Goal: Task Accomplishment & Management: Use online tool/utility

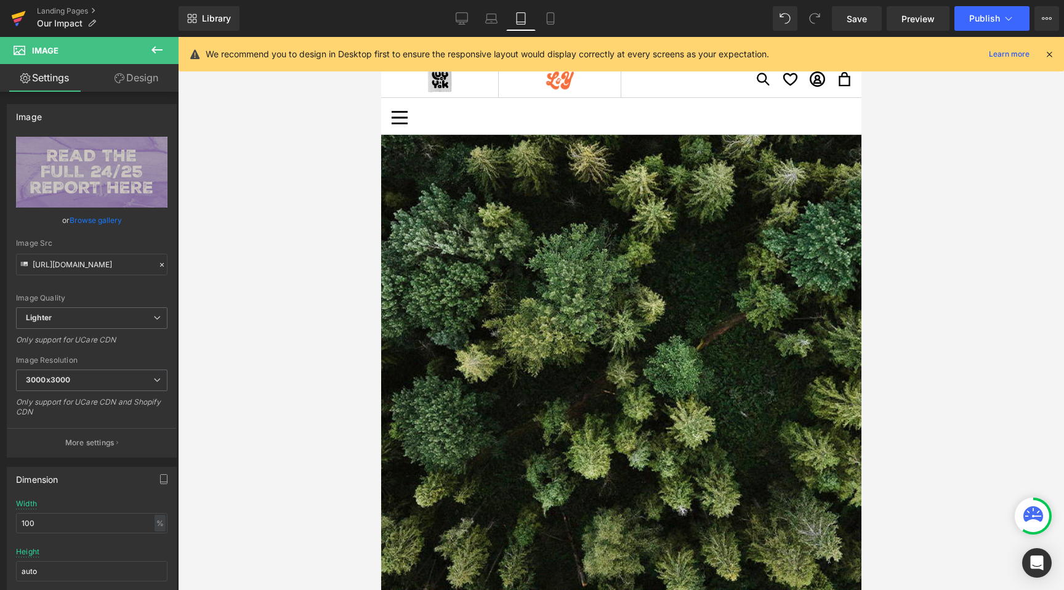
click at [19, 14] on icon at bounding box center [19, 15] width 14 height 8
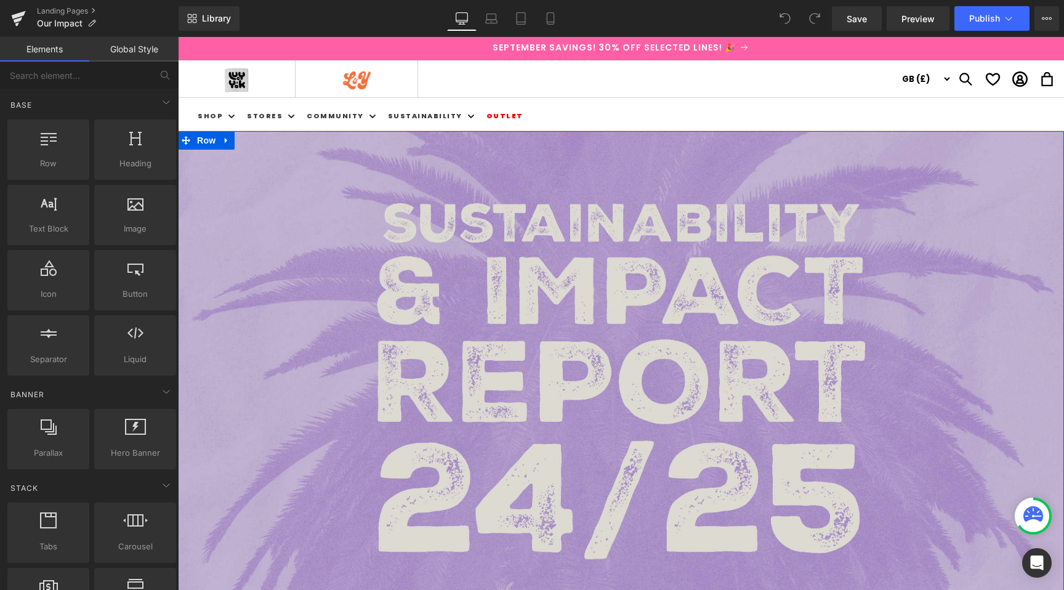
click at [604, 378] on div "Image" at bounding box center [621, 380] width 886 height 498
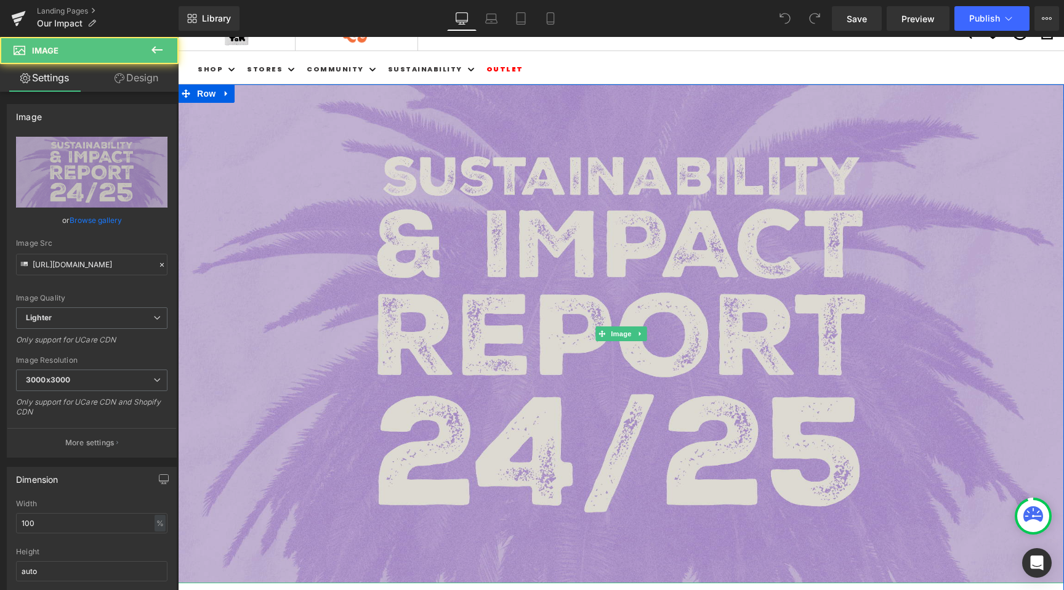
scroll to position [68, 0]
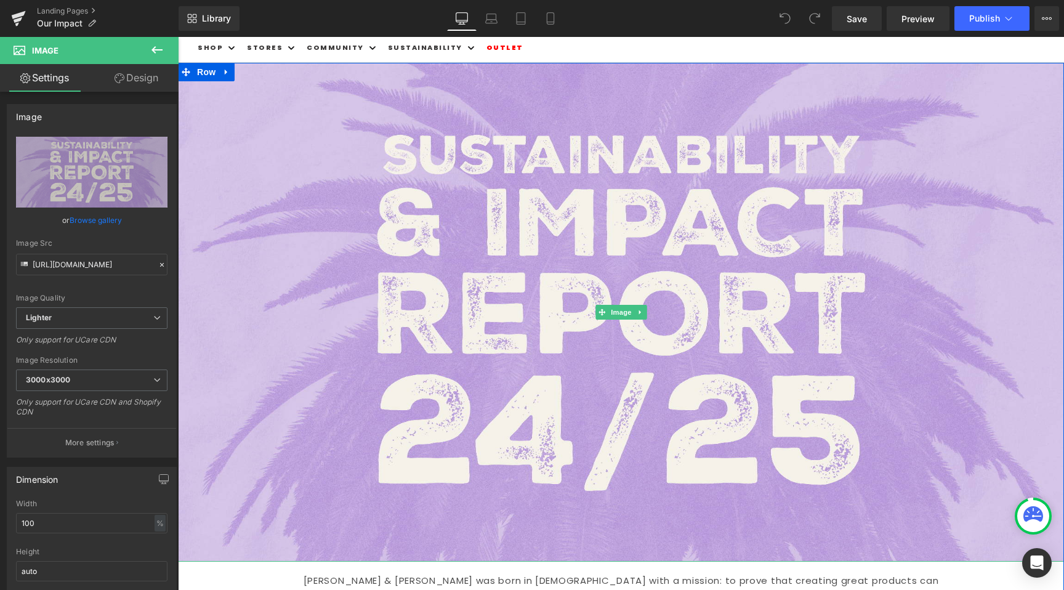
click at [638, 314] on icon at bounding box center [640, 312] width 7 height 7
click at [643, 313] on icon at bounding box center [646, 312] width 7 height 7
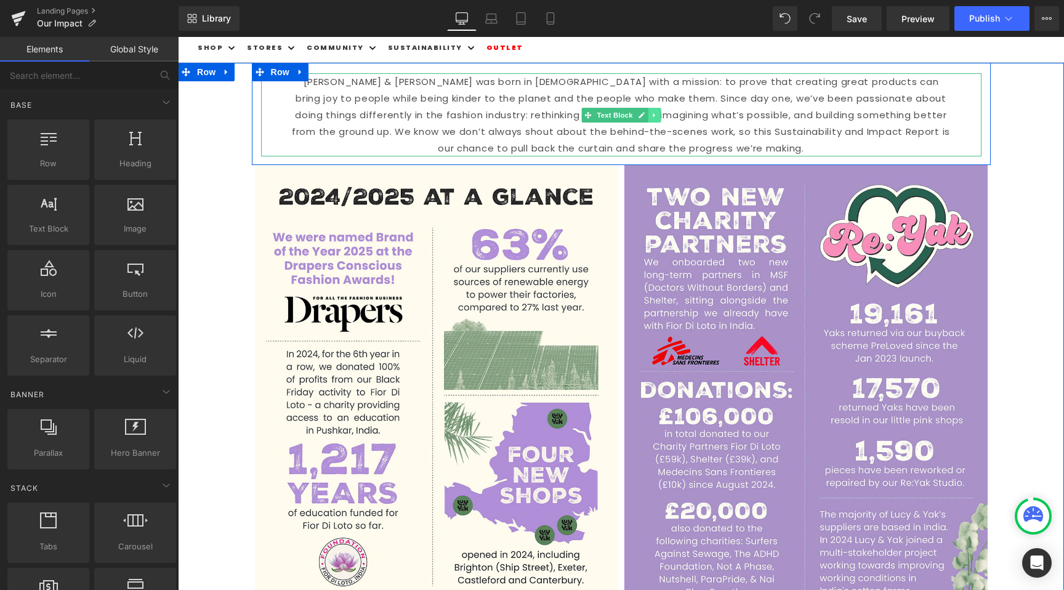
click at [648, 111] on link at bounding box center [654, 115] width 13 height 15
click at [657, 112] on icon at bounding box center [660, 114] width 7 height 7
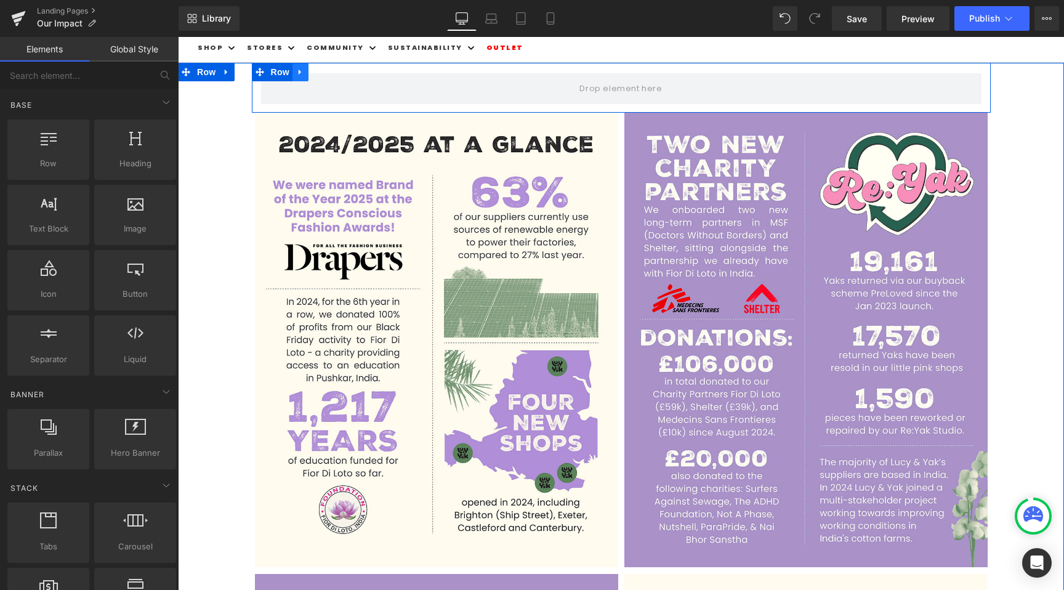
click at [299, 70] on icon at bounding box center [300, 72] width 9 height 9
click at [330, 70] on icon at bounding box center [332, 72] width 9 height 9
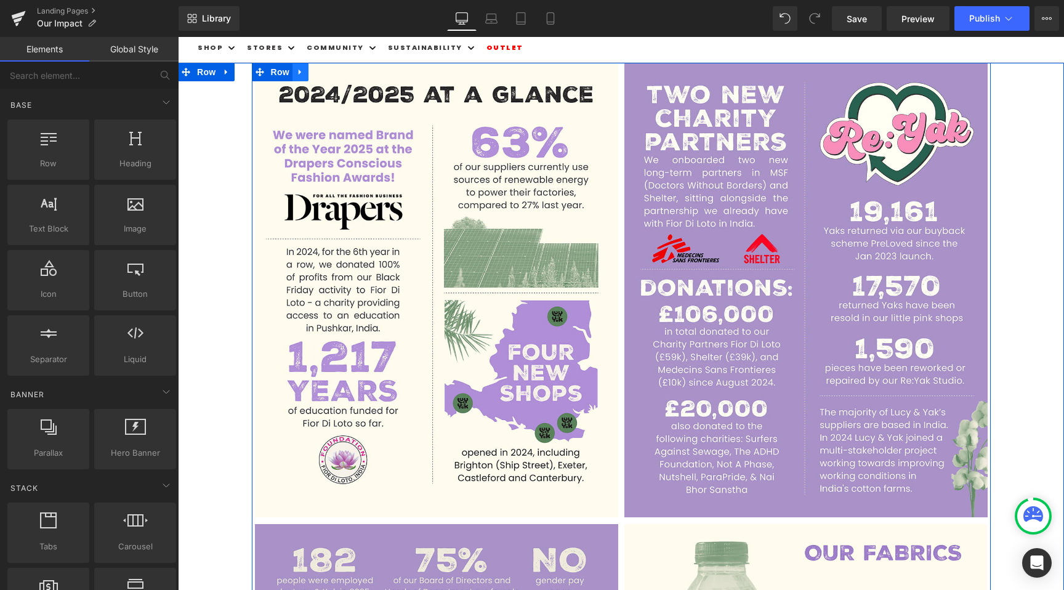
click at [301, 73] on link at bounding box center [301, 72] width 16 height 18
click at [328, 73] on icon at bounding box center [332, 72] width 9 height 9
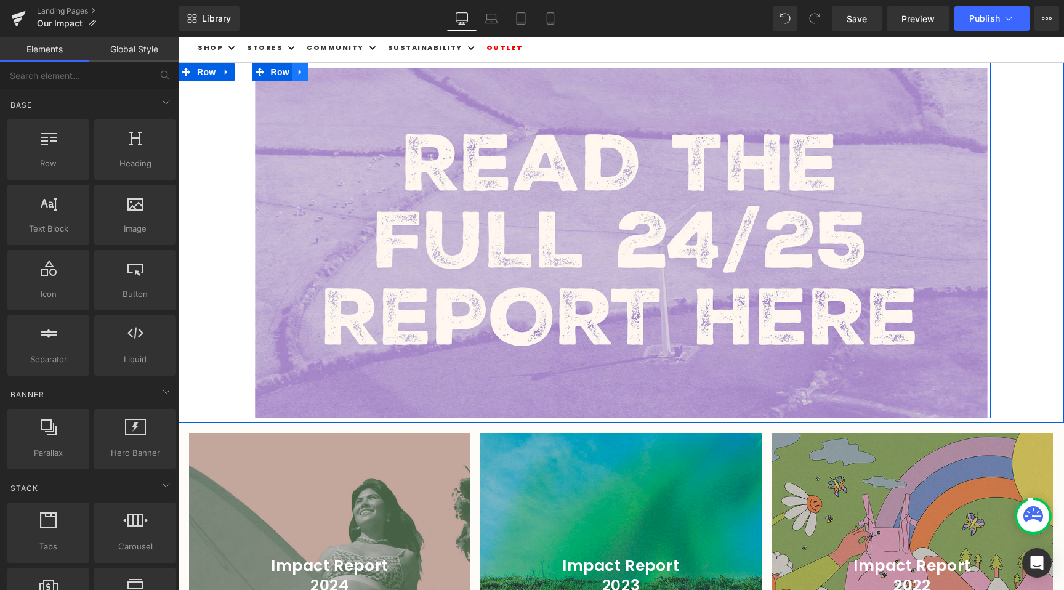
click at [296, 72] on icon at bounding box center [300, 72] width 9 height 9
click at [328, 71] on icon at bounding box center [332, 72] width 9 height 9
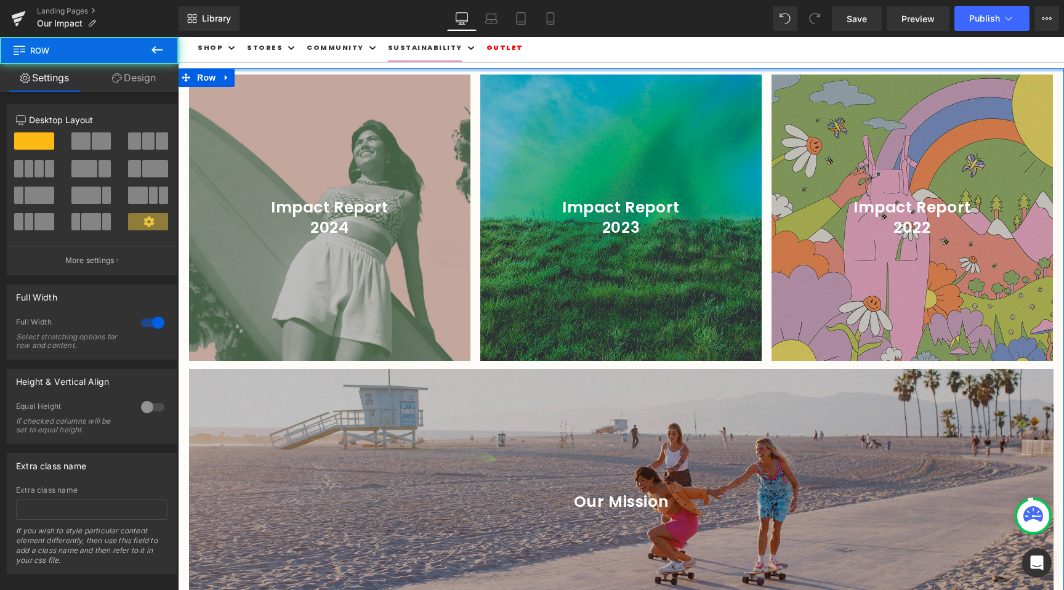
drag, startPoint x: 408, startPoint y: 68, endPoint x: 413, endPoint y: 54, distance: 14.2
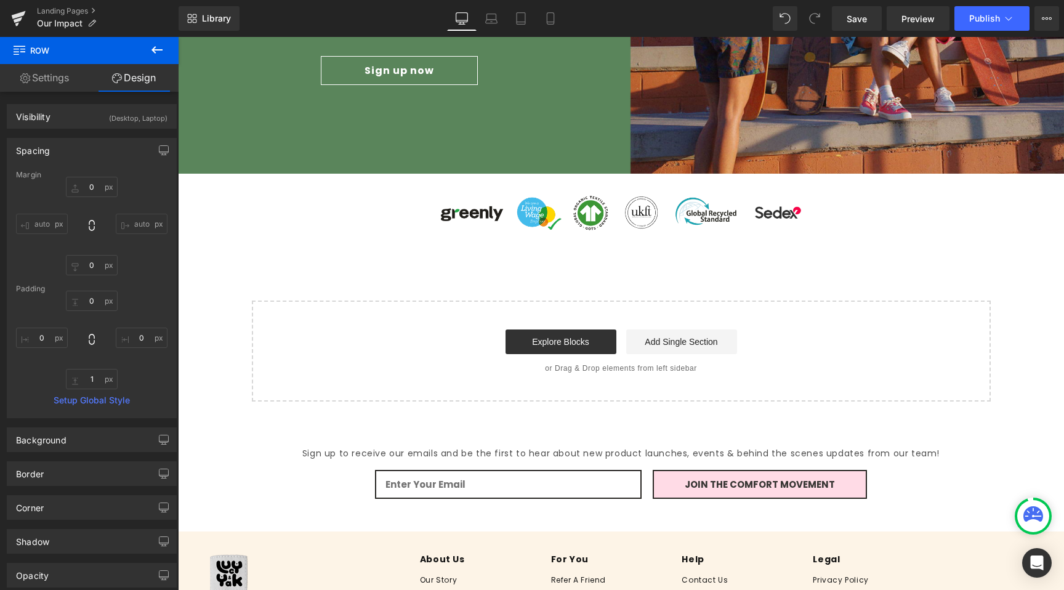
scroll to position [1540, 0]
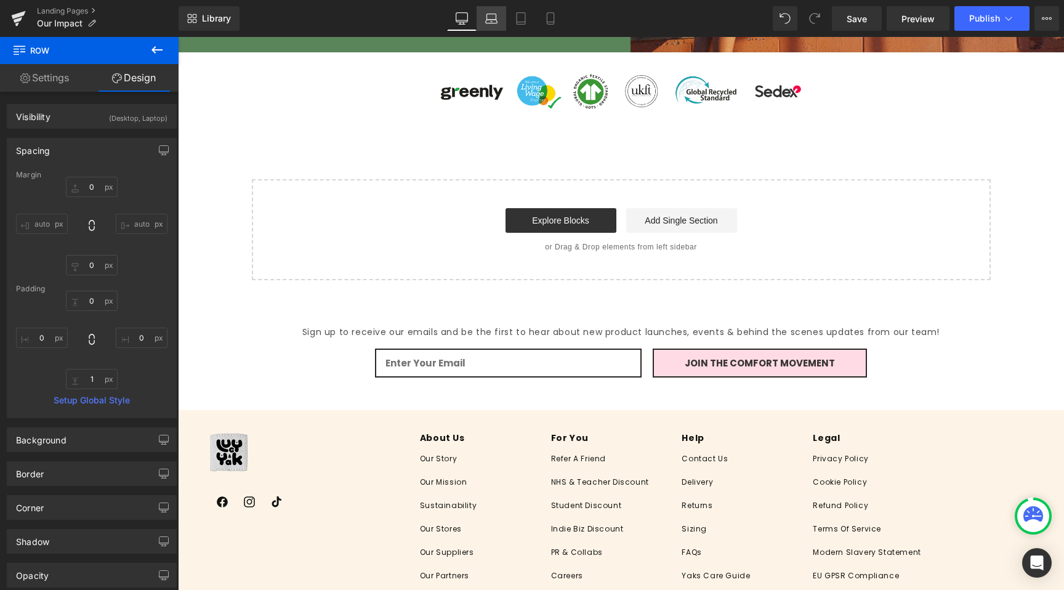
click at [493, 20] on icon at bounding box center [491, 18] width 12 height 12
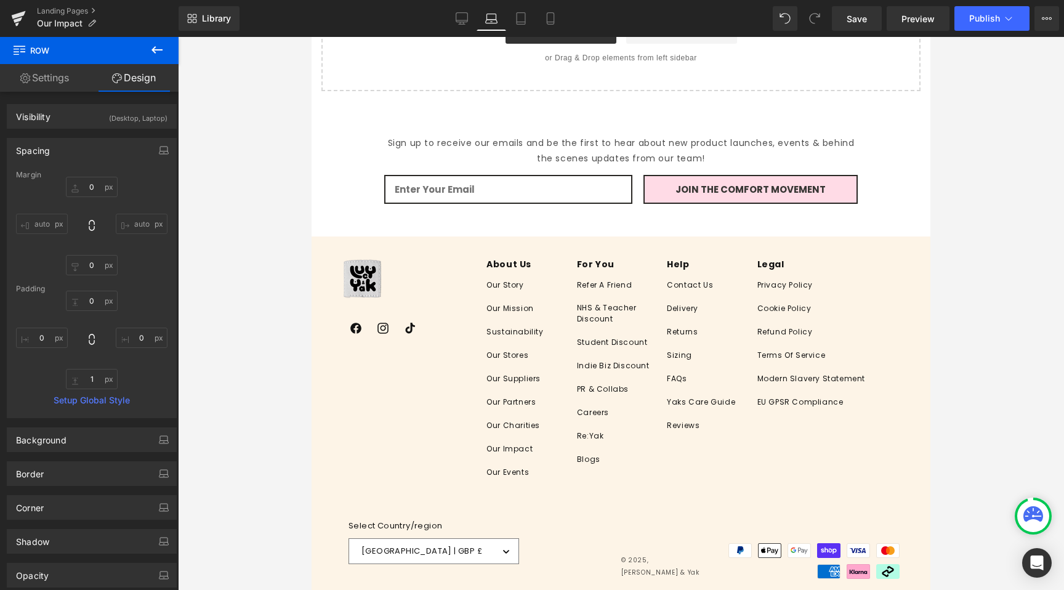
scroll to position [0, 0]
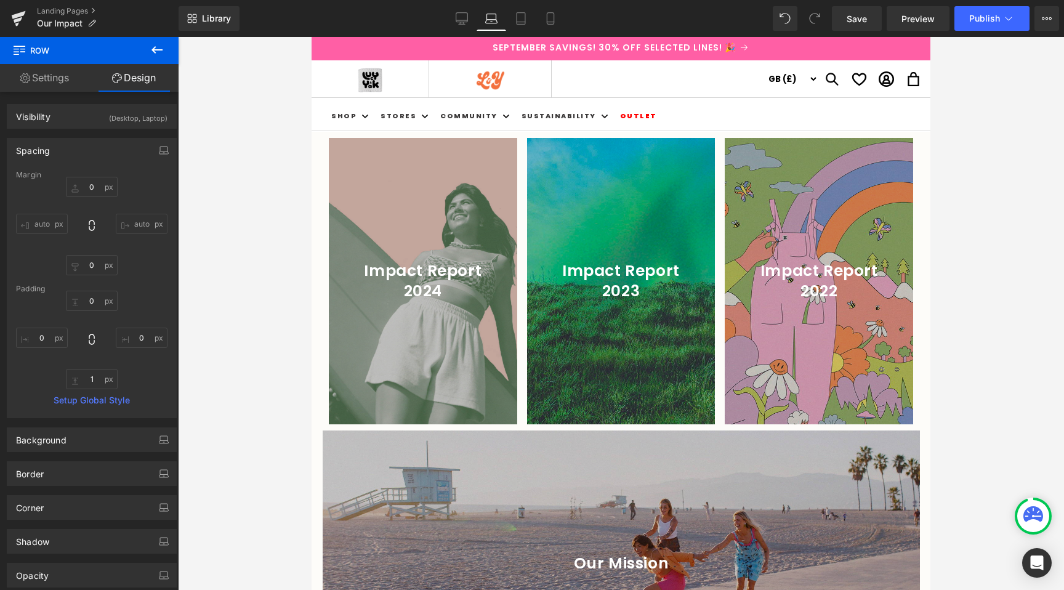
type input "0"
type input "10"
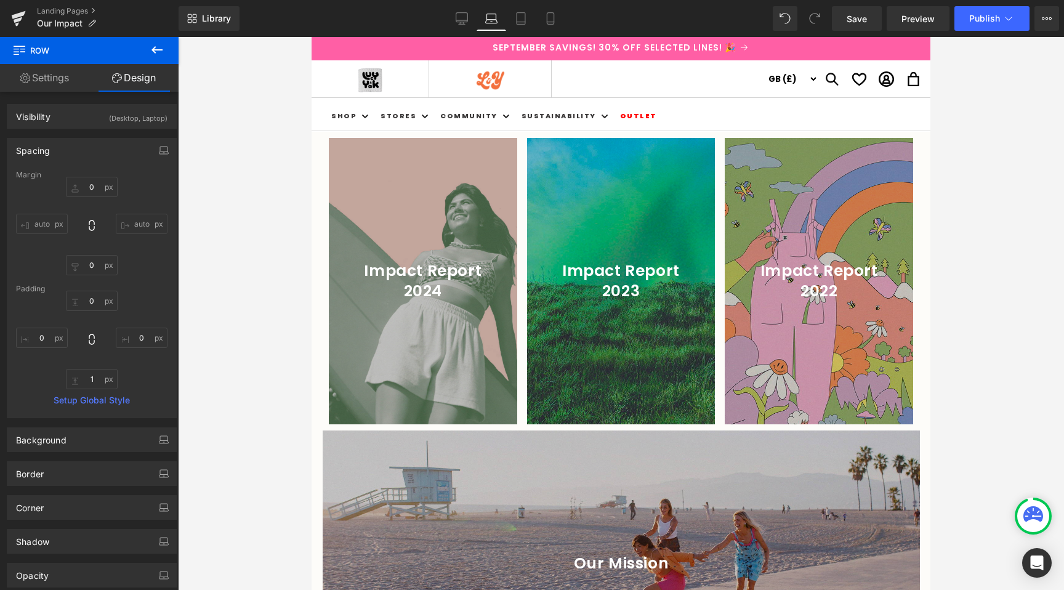
type input "0"
click at [515, 15] on link "Tablet" at bounding box center [521, 18] width 30 height 25
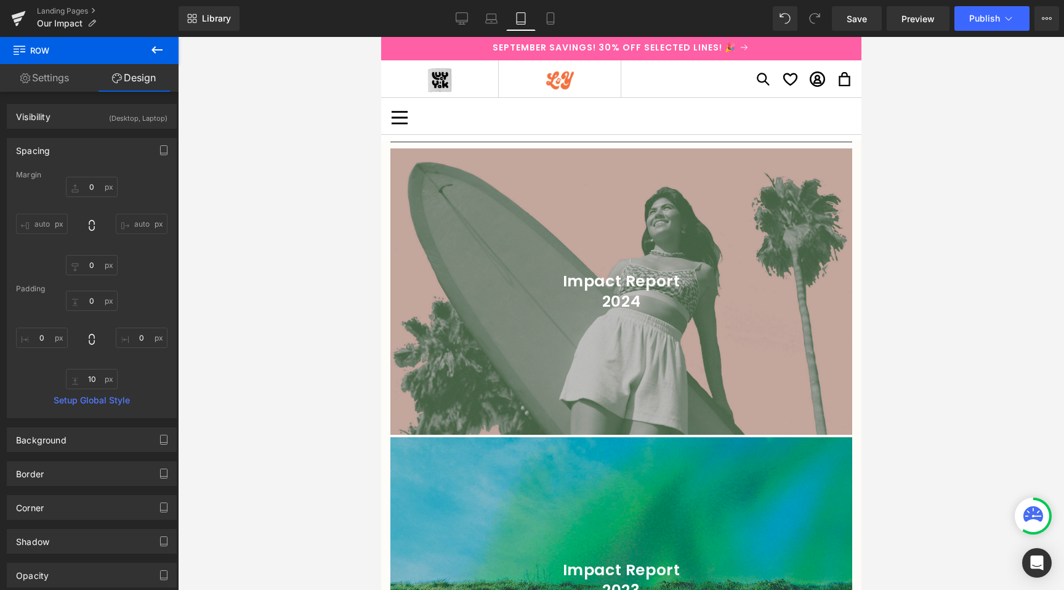
type input "0"
type input "82"
type input "0"
type input "102"
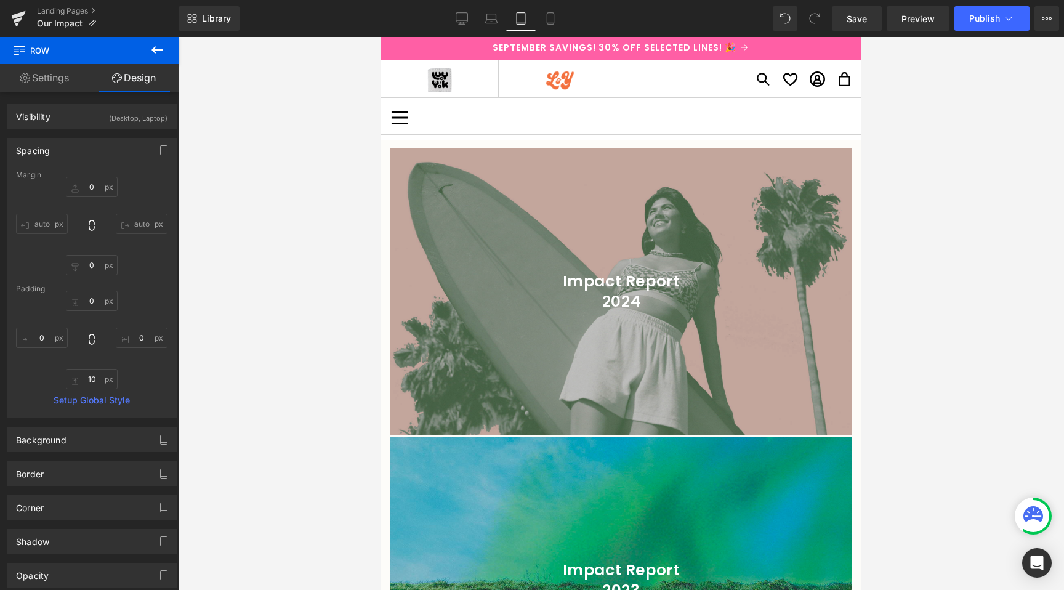
type input "0"
click at [541, 22] on link "Mobile" at bounding box center [551, 18] width 30 height 25
type input "0"
type input "40"
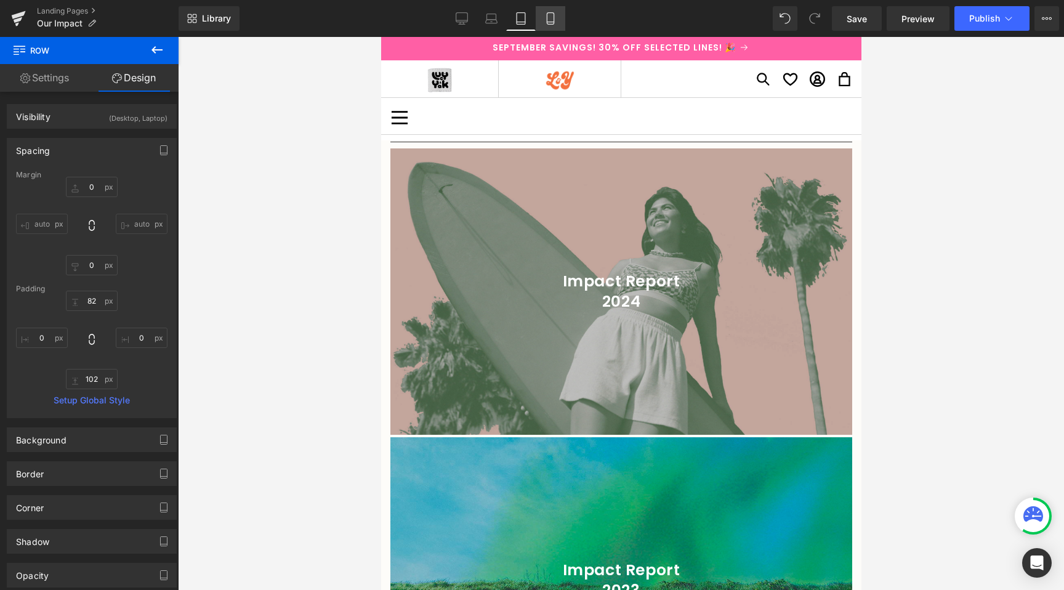
type input "0"
type input "60"
type input "0"
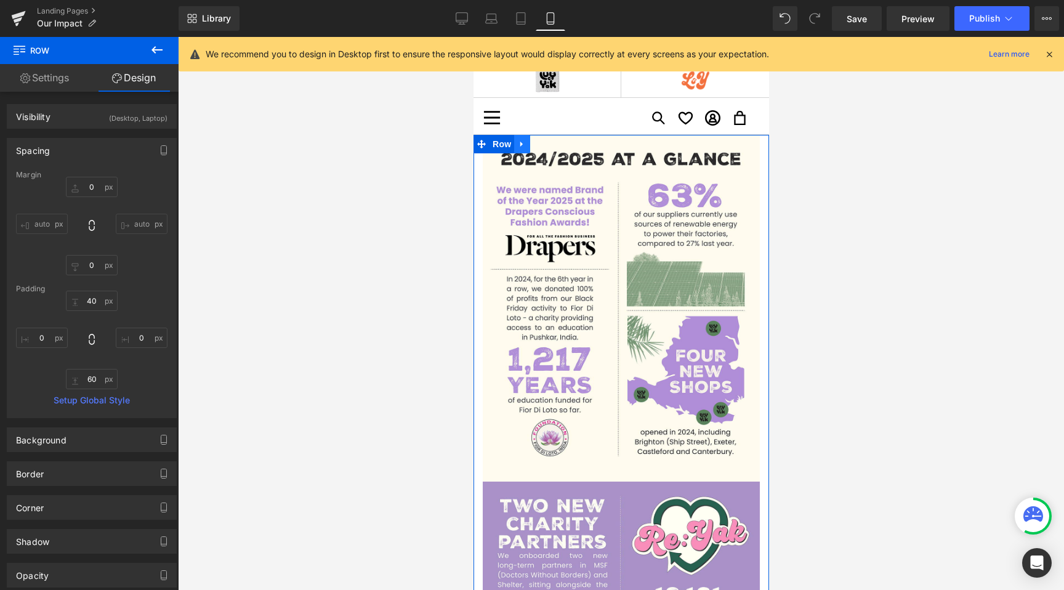
click at [517, 148] on icon at bounding box center [521, 144] width 9 height 9
click at [549, 145] on icon at bounding box center [553, 144] width 9 height 9
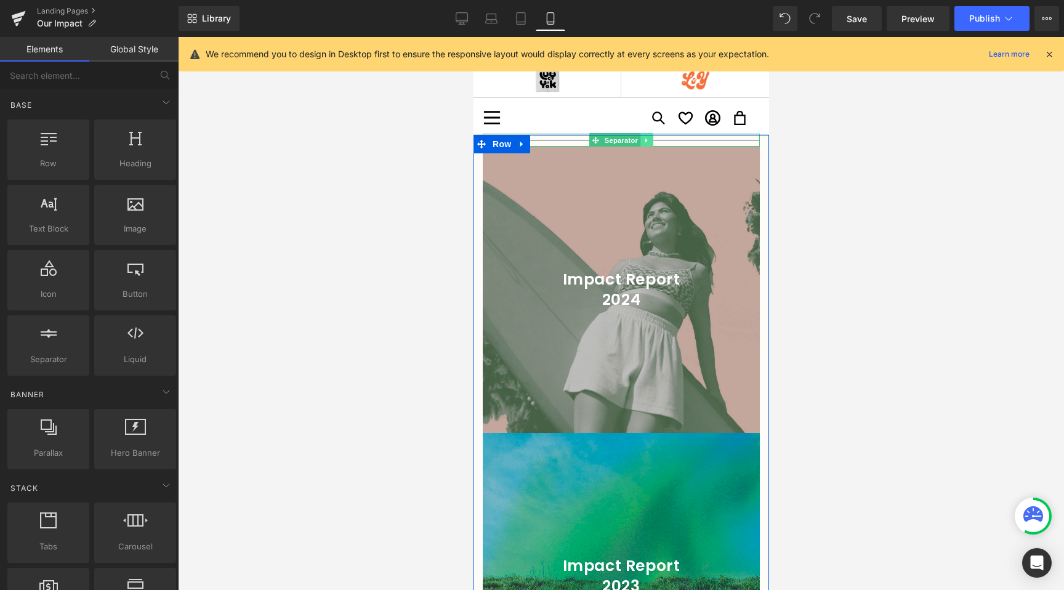
click at [645, 139] on icon at bounding box center [646, 140] width 2 height 4
click at [649, 139] on icon at bounding box center [652, 140] width 7 height 7
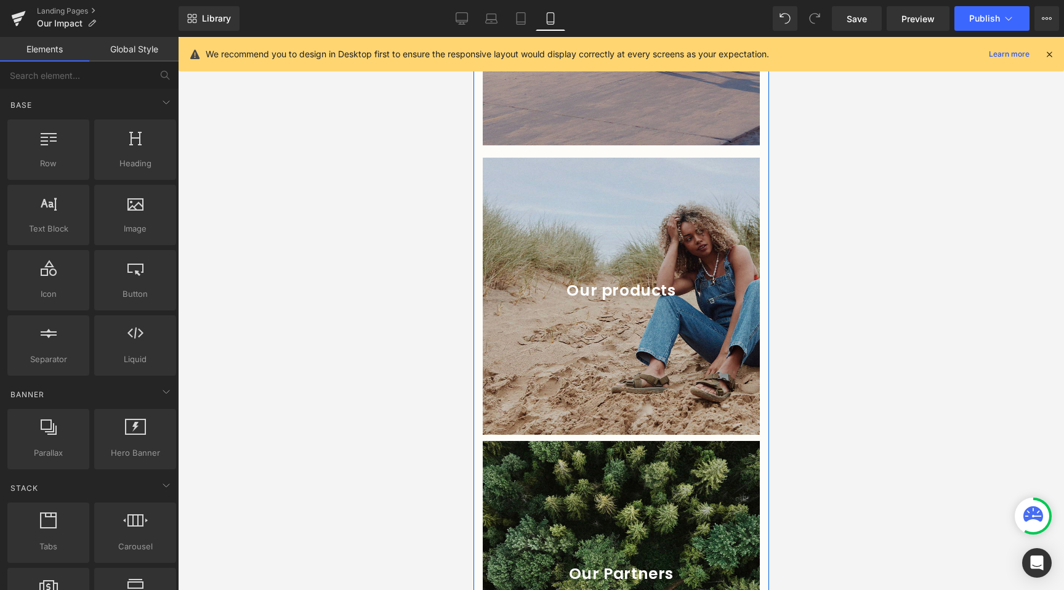
scroll to position [769, 0]
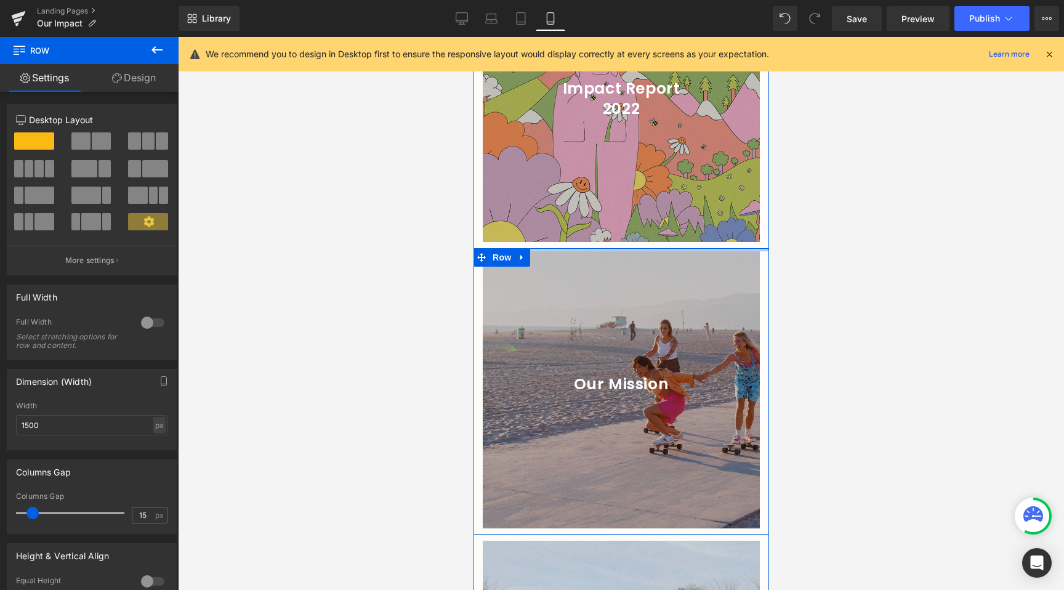
click at [605, 245] on div "Impact Report 2024 Heading Hero Banner Impact Report 2023 Heading Hero Banner I…" at bounding box center [621, 425] width 296 height 2118
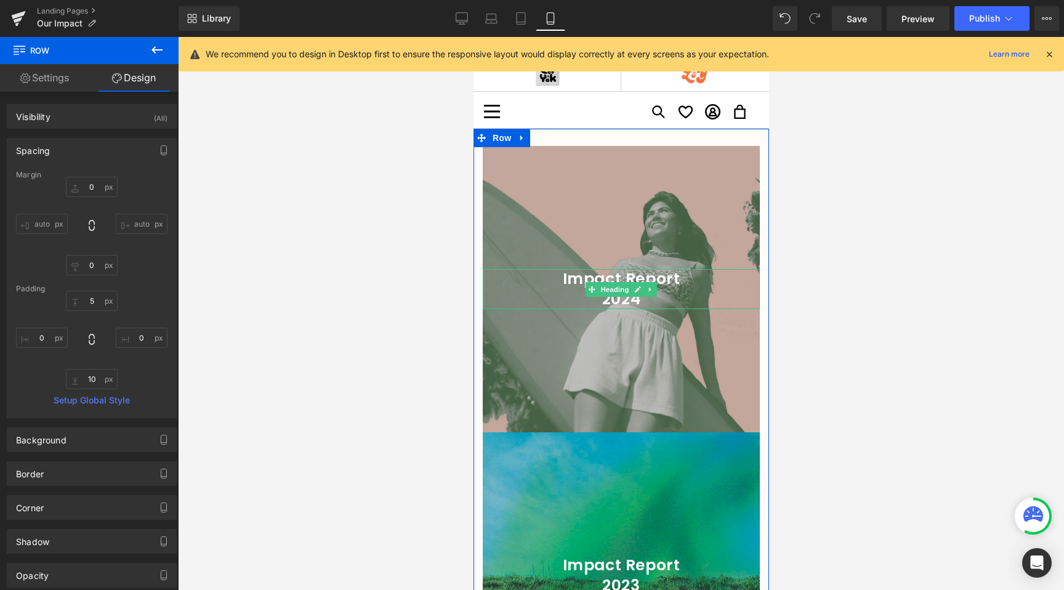
scroll to position [0, 0]
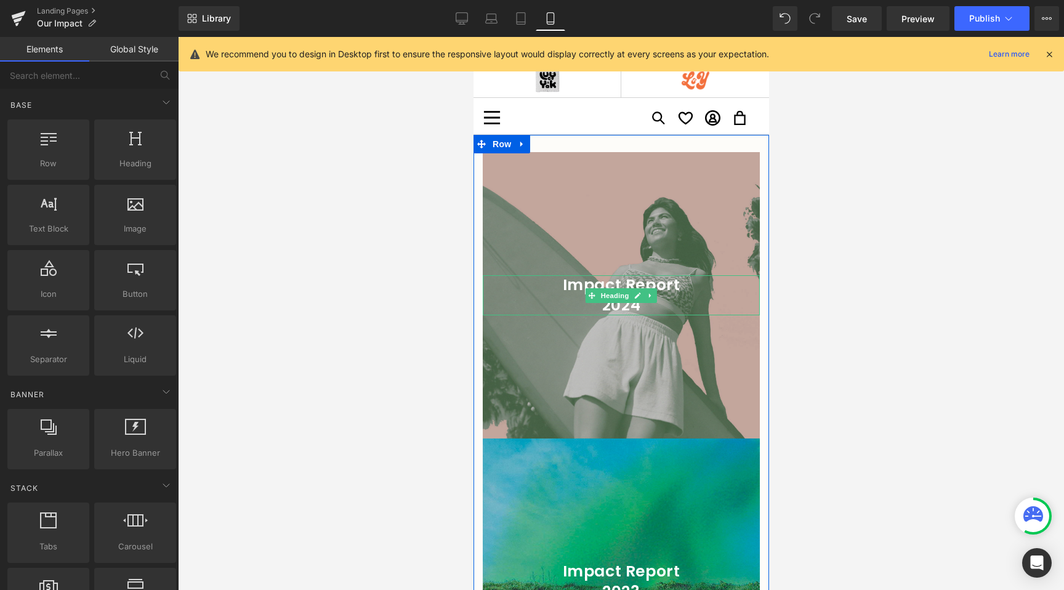
click at [298, 331] on div at bounding box center [621, 313] width 886 height 553
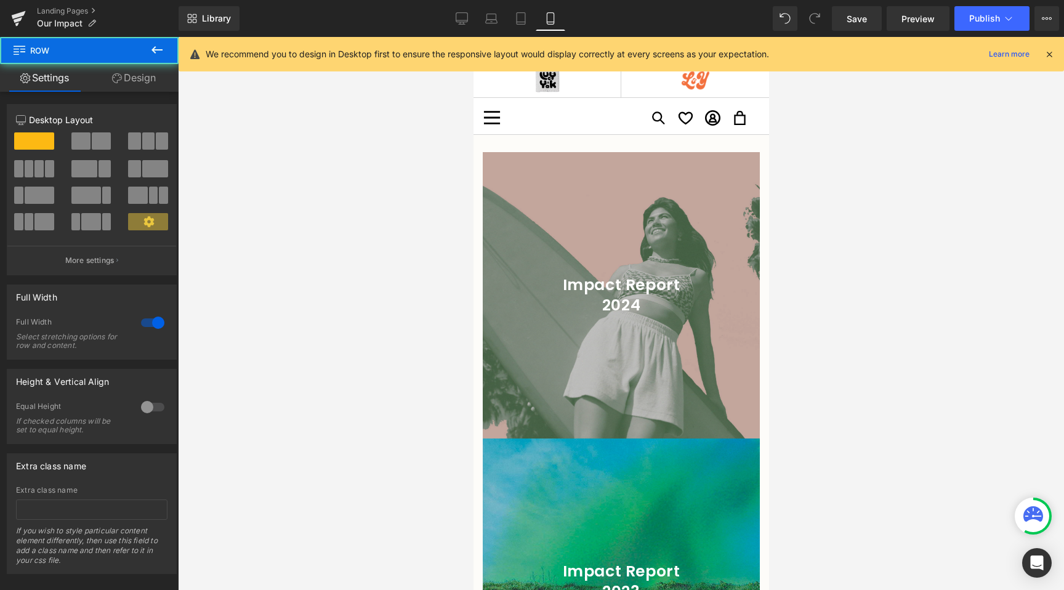
drag, startPoint x: 612, startPoint y: 135, endPoint x: 615, endPoint y: 124, distance: 11.7
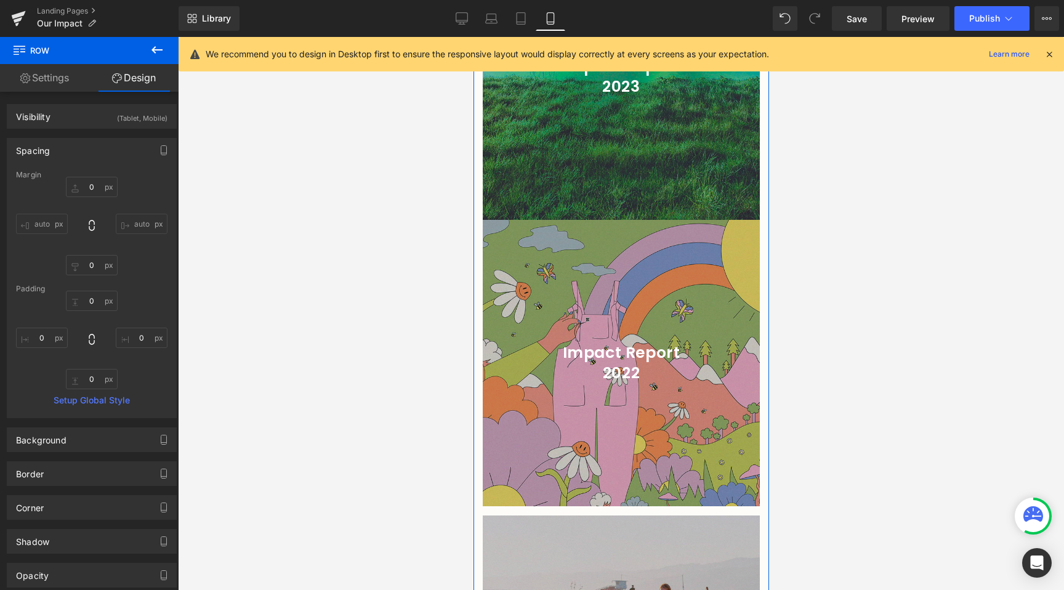
scroll to position [509, 0]
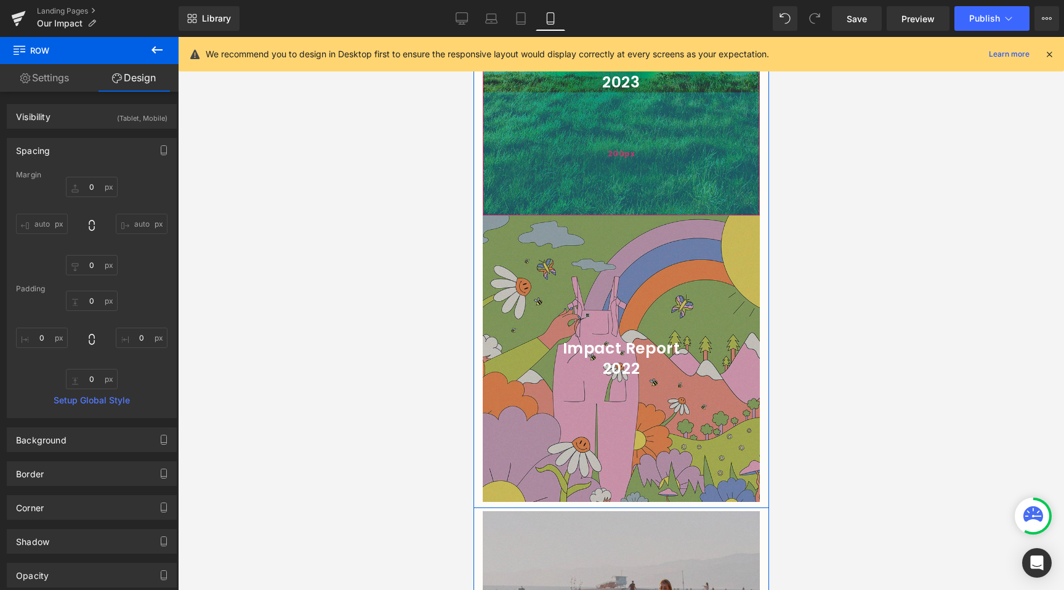
click at [594, 213] on div "200px" at bounding box center [620, 153] width 277 height 123
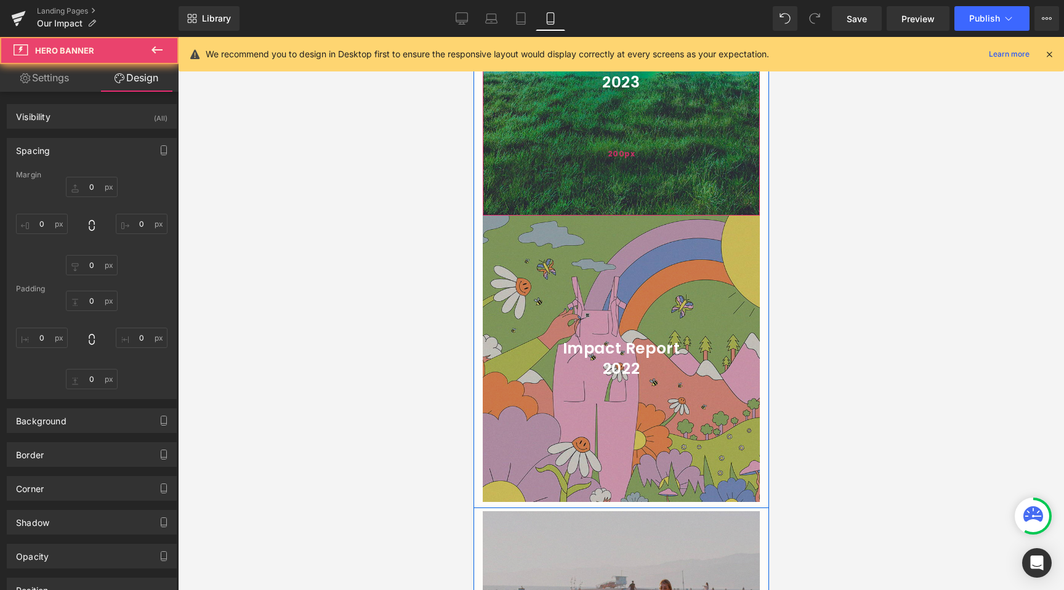
type input "0"
type input "200"
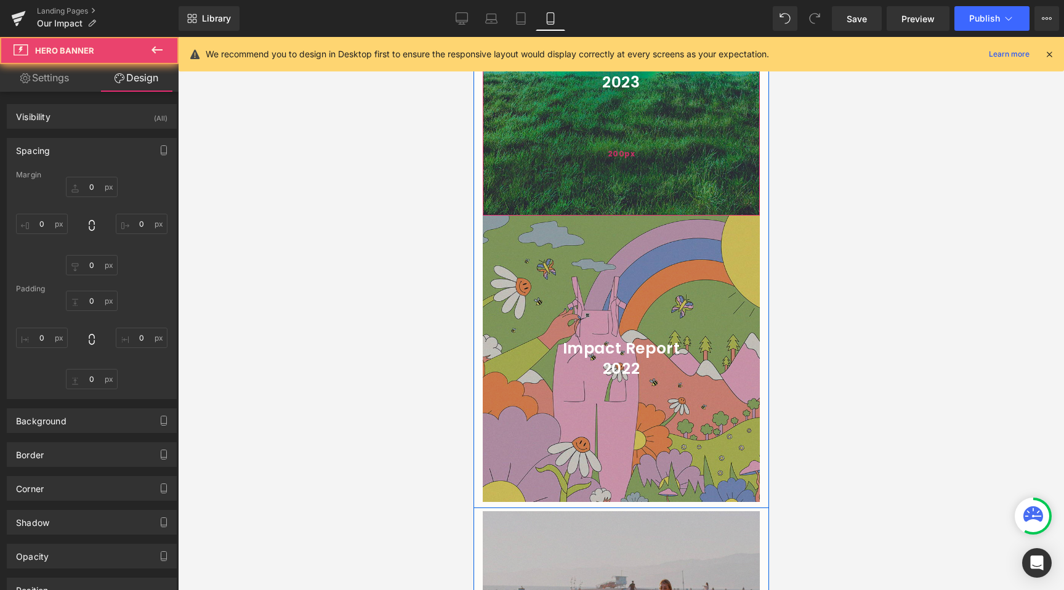
type input "0"
type input "200"
type input "0"
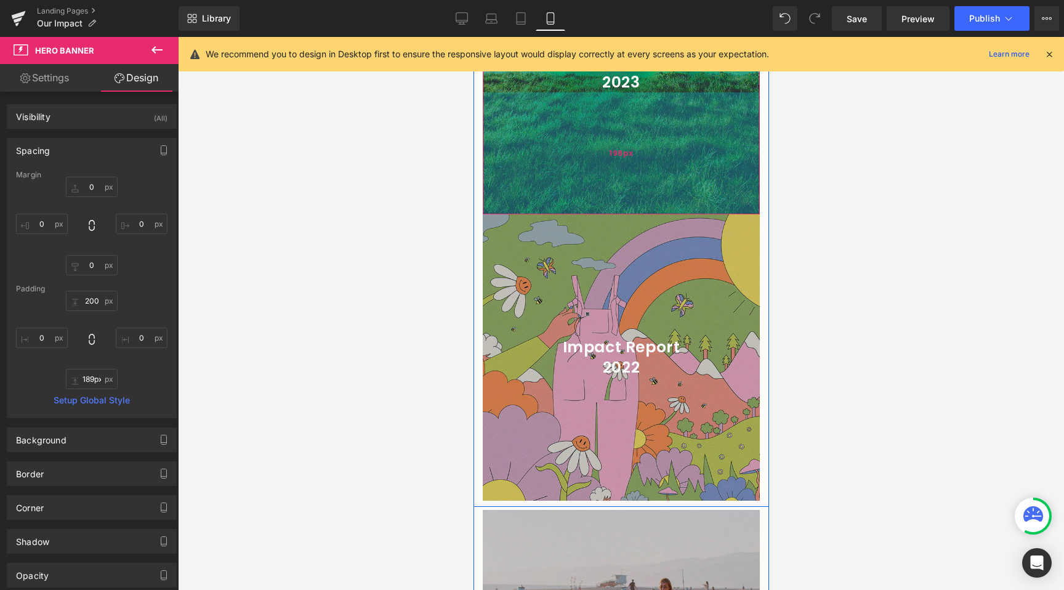
type input "188px"
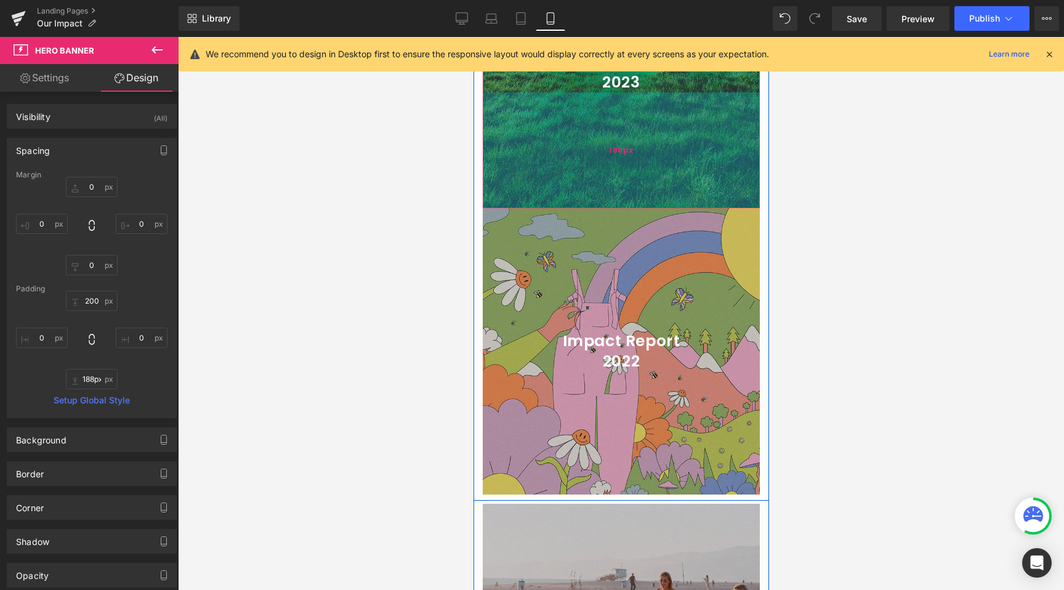
drag, startPoint x: 595, startPoint y: 212, endPoint x: 598, endPoint y: 205, distance: 8.0
click at [598, 205] on div "188px" at bounding box center [620, 150] width 277 height 116
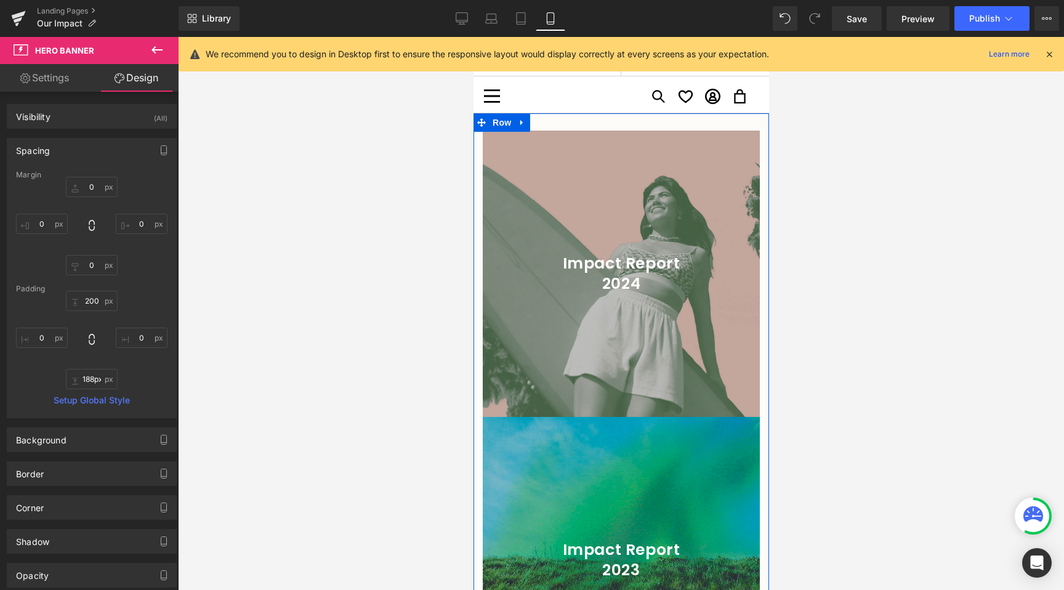
scroll to position [0, 0]
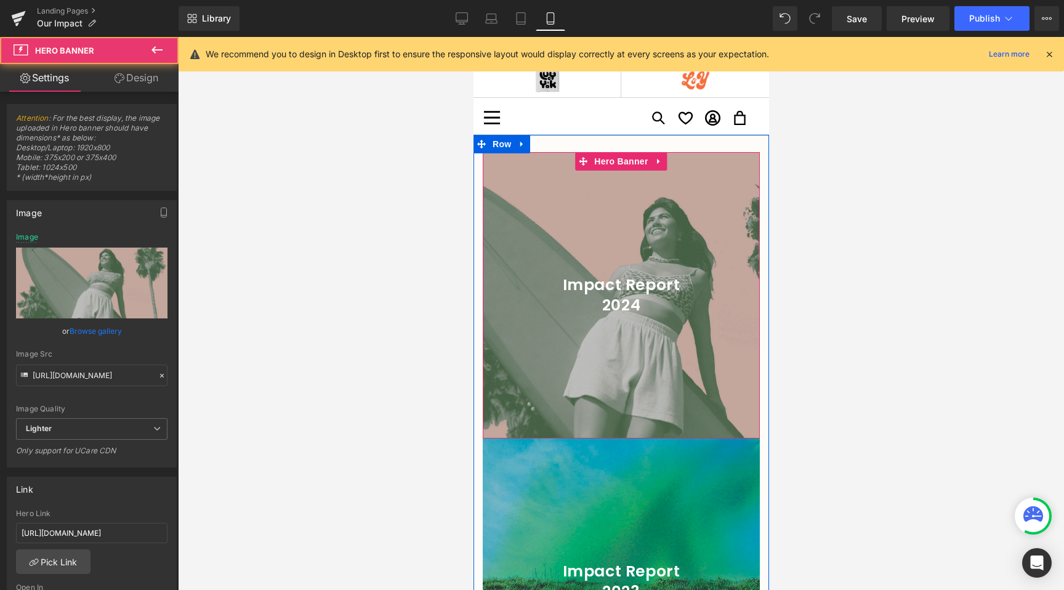
click at [618, 368] on div at bounding box center [620, 295] width 277 height 286
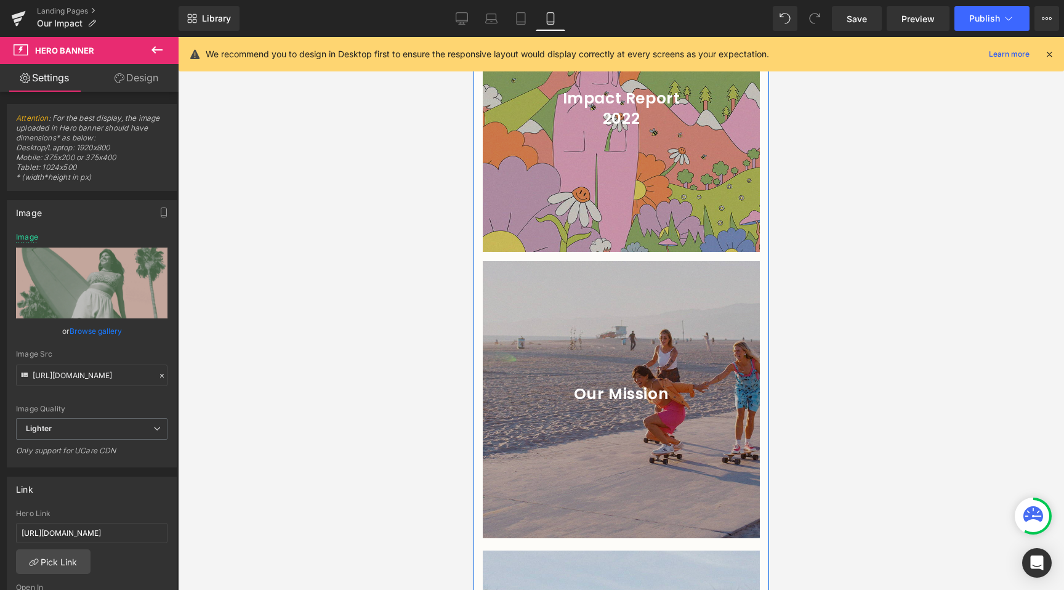
scroll to position [899, 0]
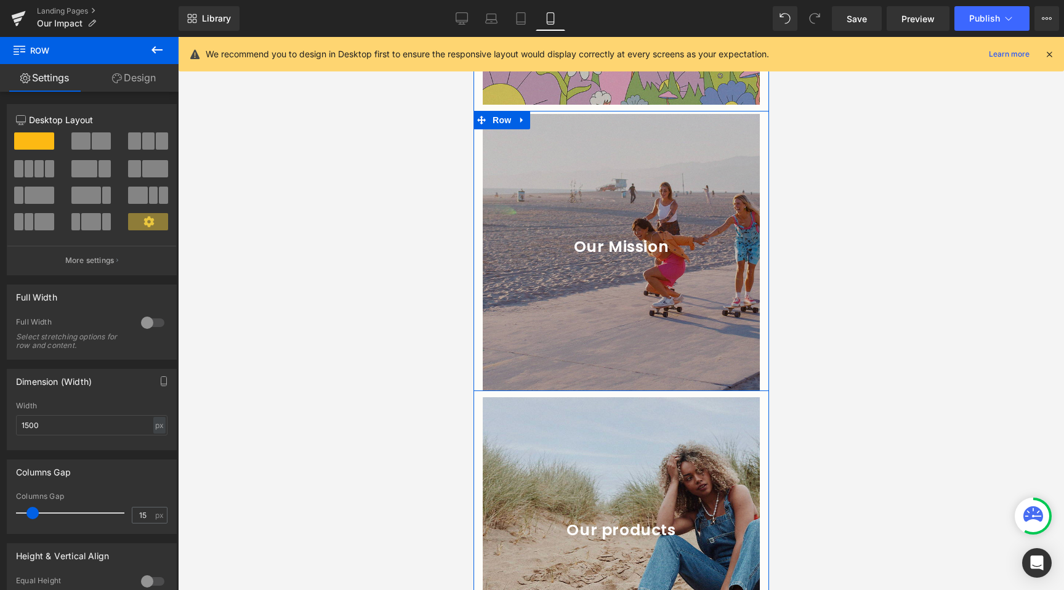
drag, startPoint x: 594, startPoint y: 396, endPoint x: 596, endPoint y: 390, distance: 6.3
click at [596, 391] on div at bounding box center [621, 391] width 296 height 1
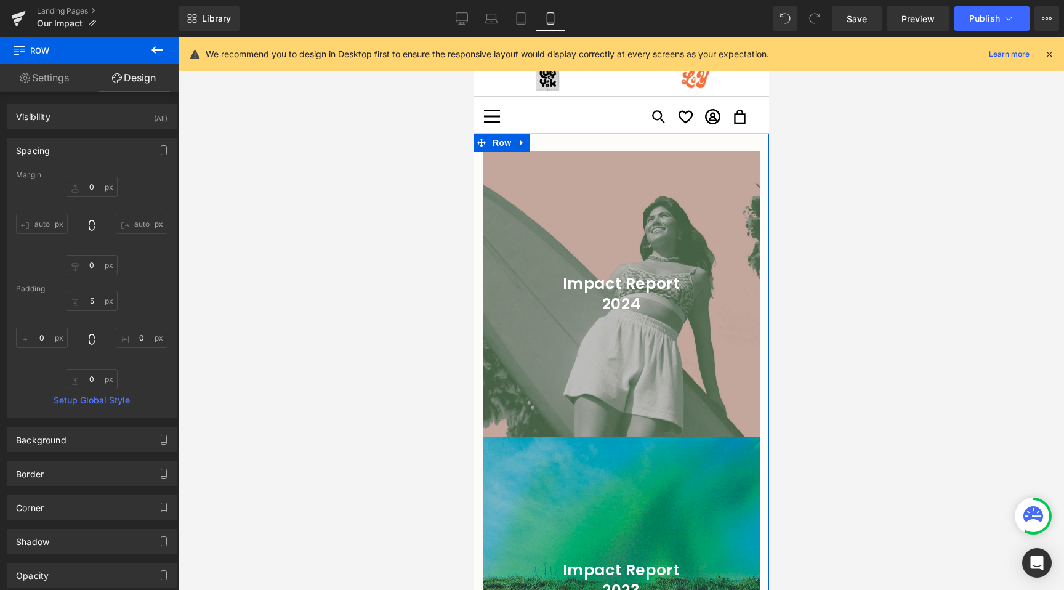
scroll to position [2, 0]
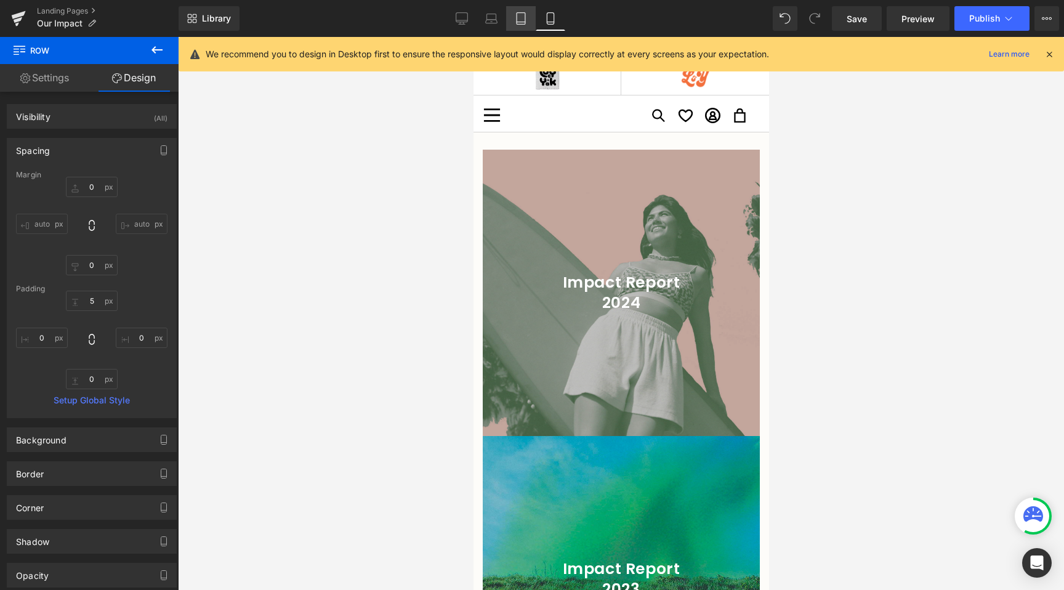
click at [528, 18] on link "Tablet" at bounding box center [521, 18] width 30 height 25
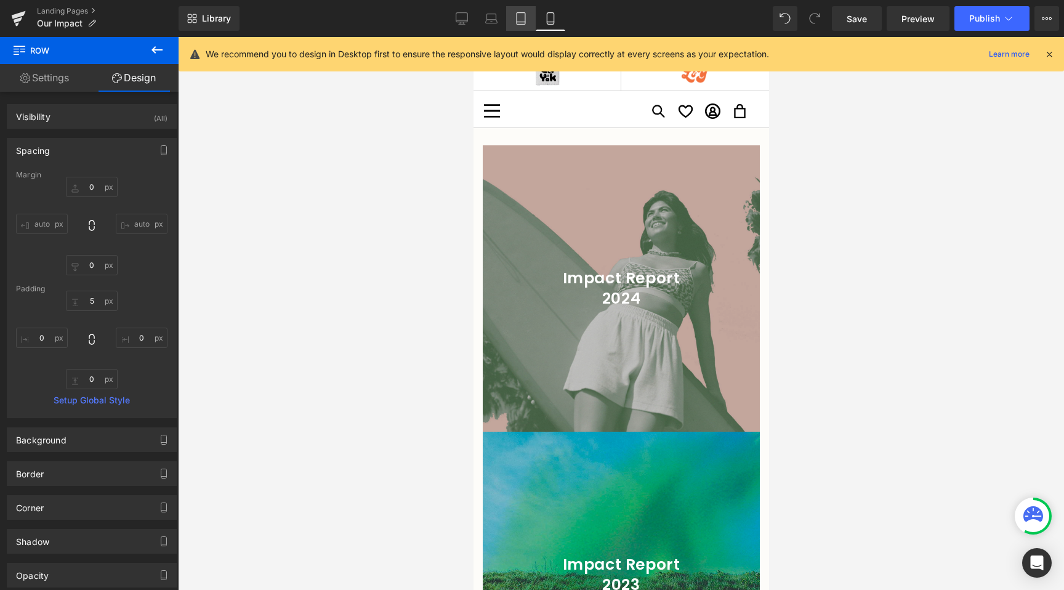
type input "15"
type input "0"
type input "10"
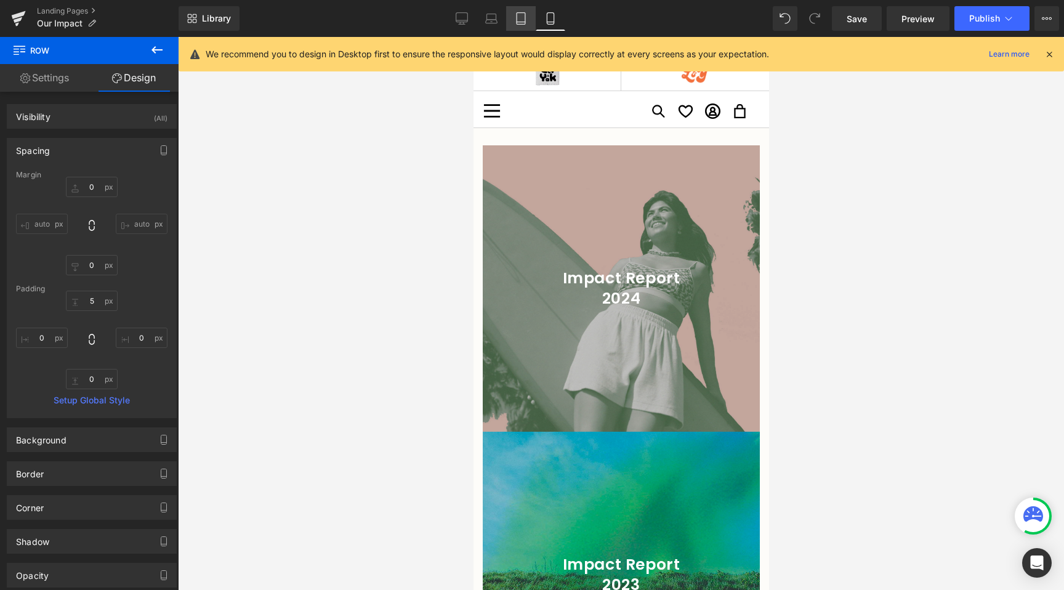
type input "0"
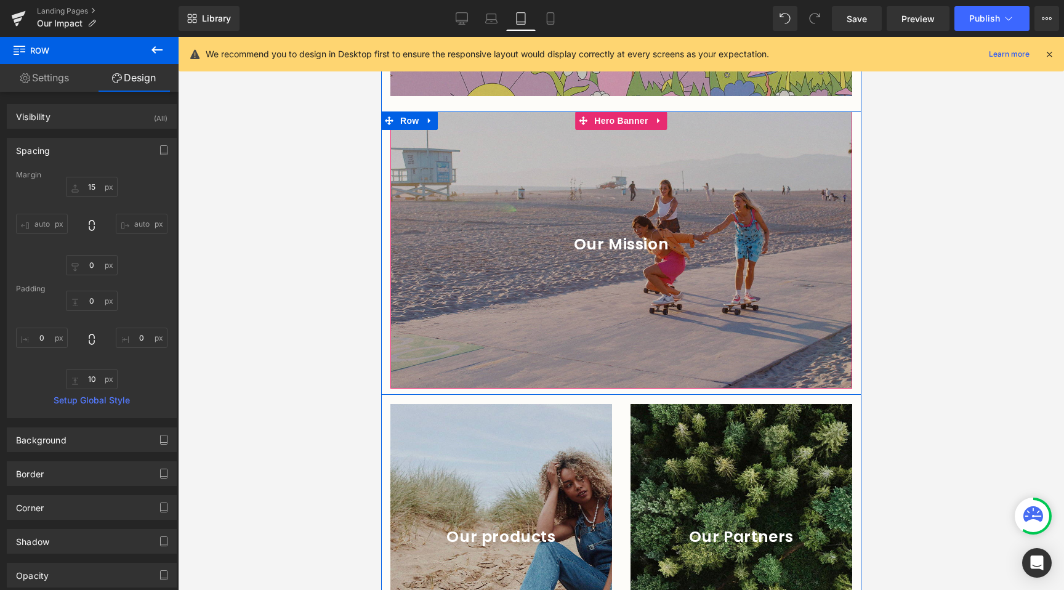
scroll to position [753, 0]
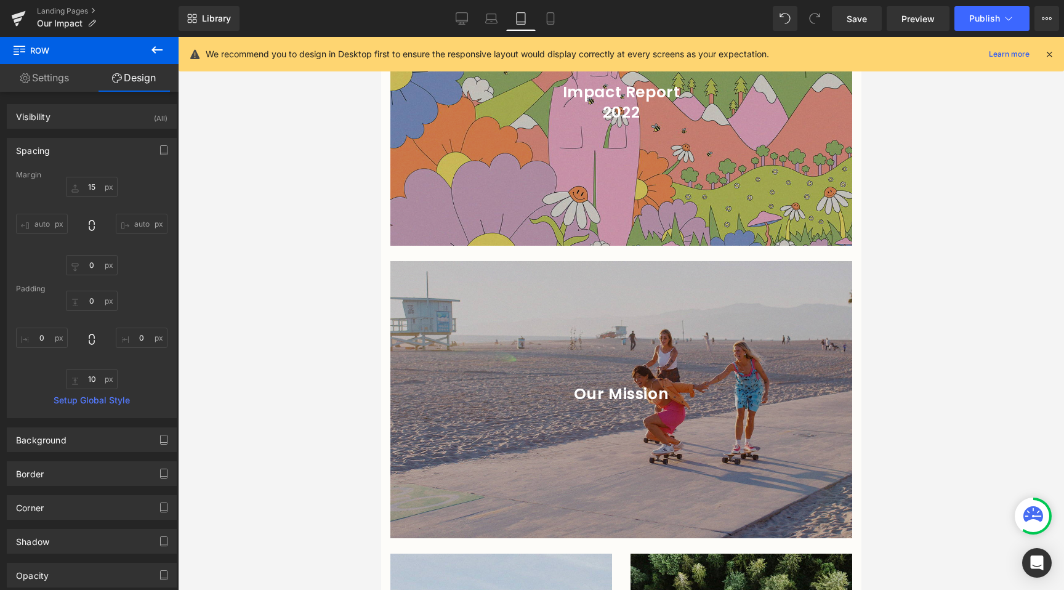
click at [161, 54] on icon at bounding box center [157, 50] width 15 height 15
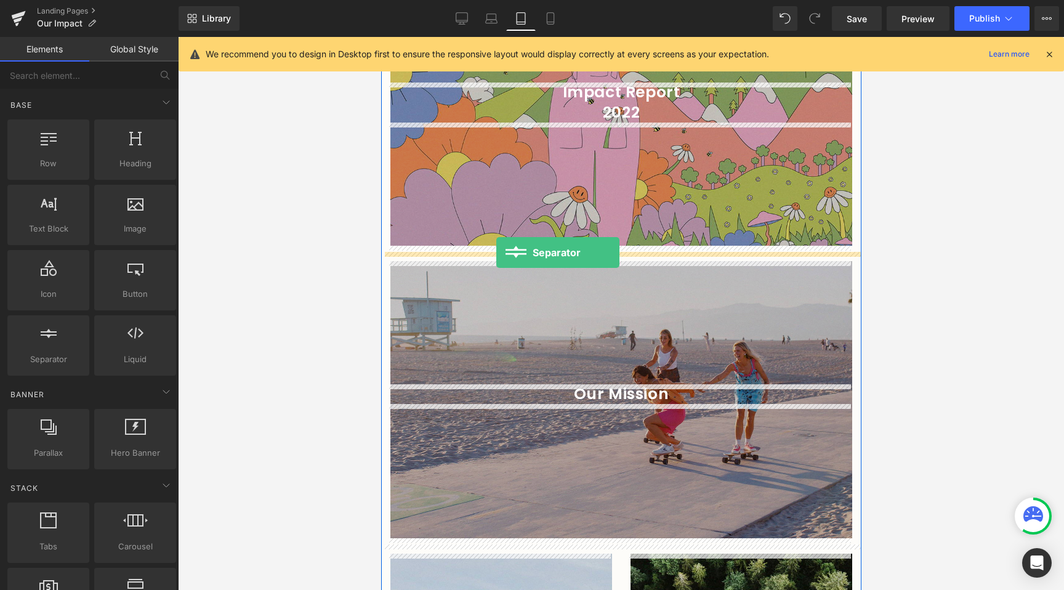
drag, startPoint x: 455, startPoint y: 383, endPoint x: 496, endPoint y: 252, distance: 137.5
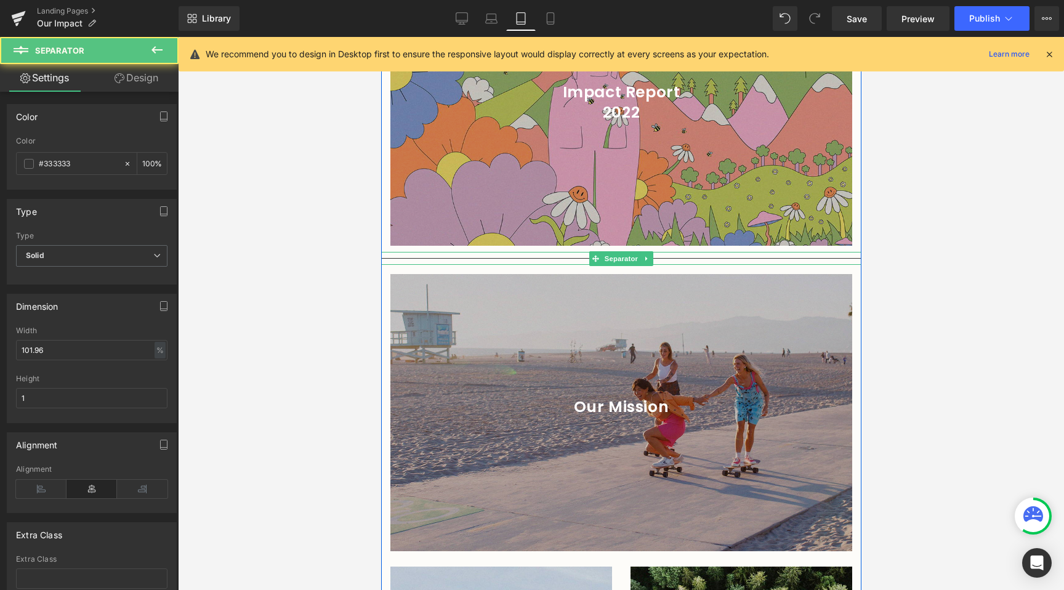
click at [532, 259] on hr at bounding box center [621, 261] width 480 height 7
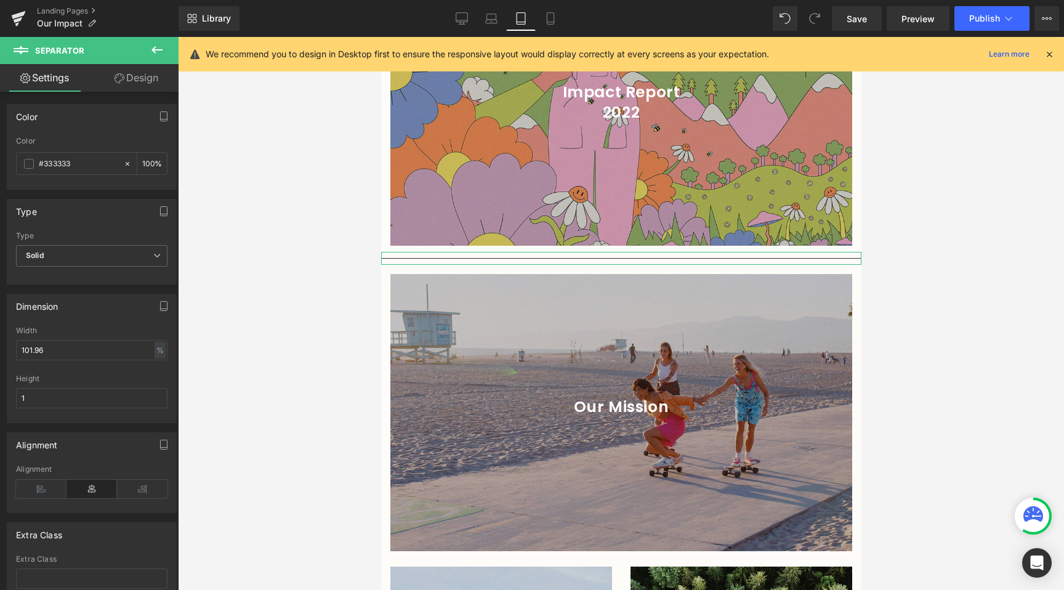
click at [138, 87] on link "Design" at bounding box center [136, 78] width 89 height 28
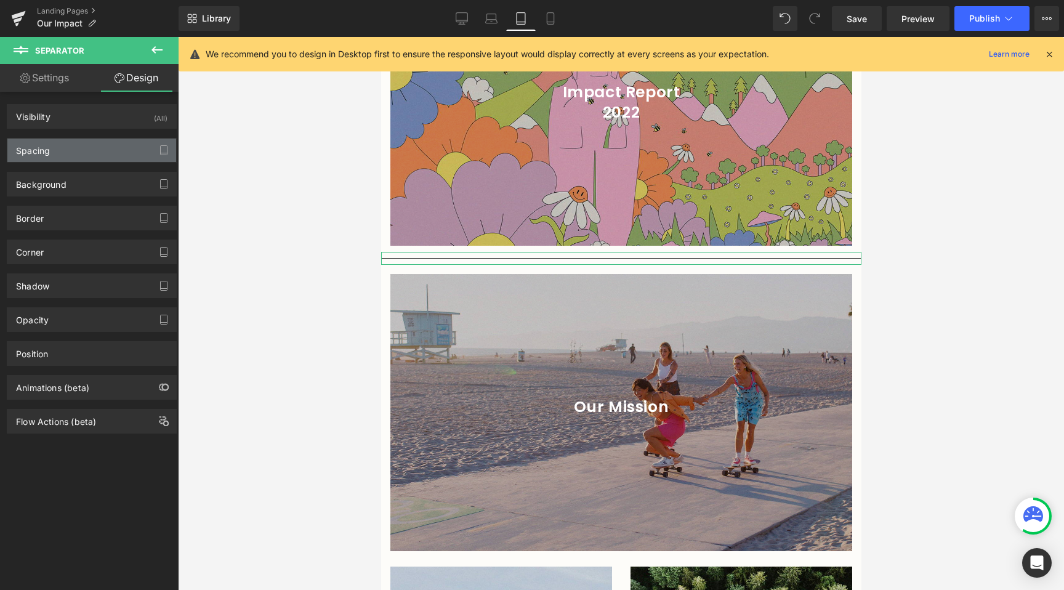
click at [91, 152] on div "Spacing" at bounding box center [91, 150] width 169 height 23
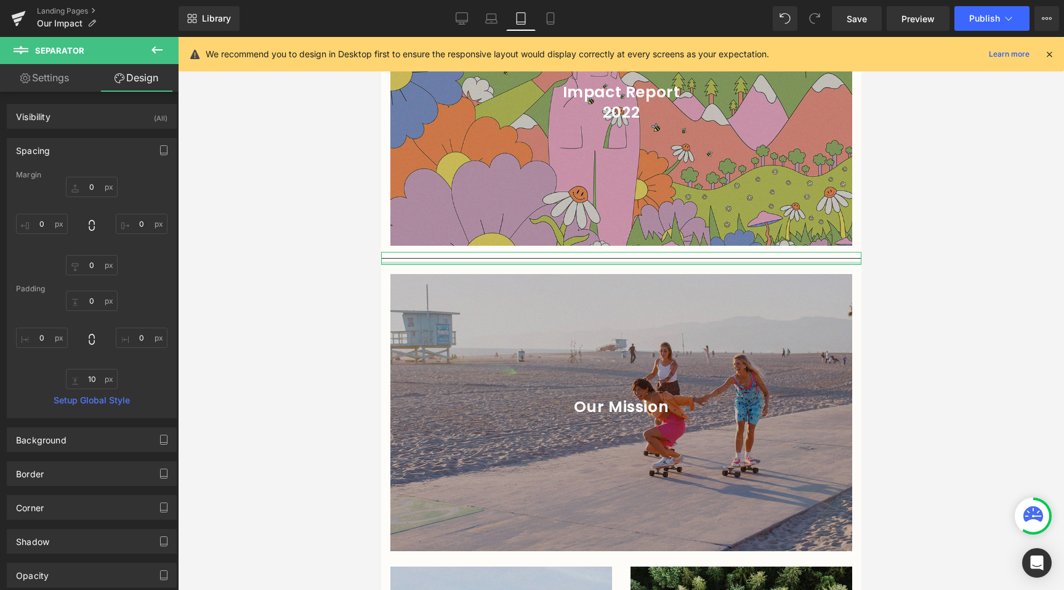
click at [96, 394] on div "Margin 0px 0 0px 0 0px 0 0px 0 Padding 0px 0 0px 0 10px 10 0px 0 Setup Global S…" at bounding box center [91, 294] width 169 height 247
click at [97, 381] on input "10" at bounding box center [92, 379] width 52 height 20
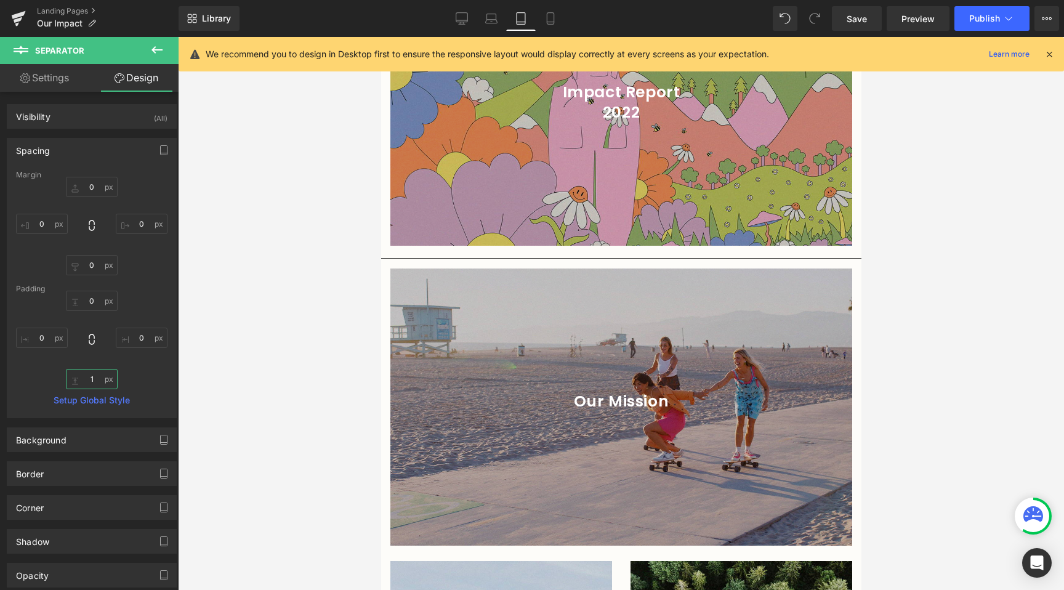
type input "0"
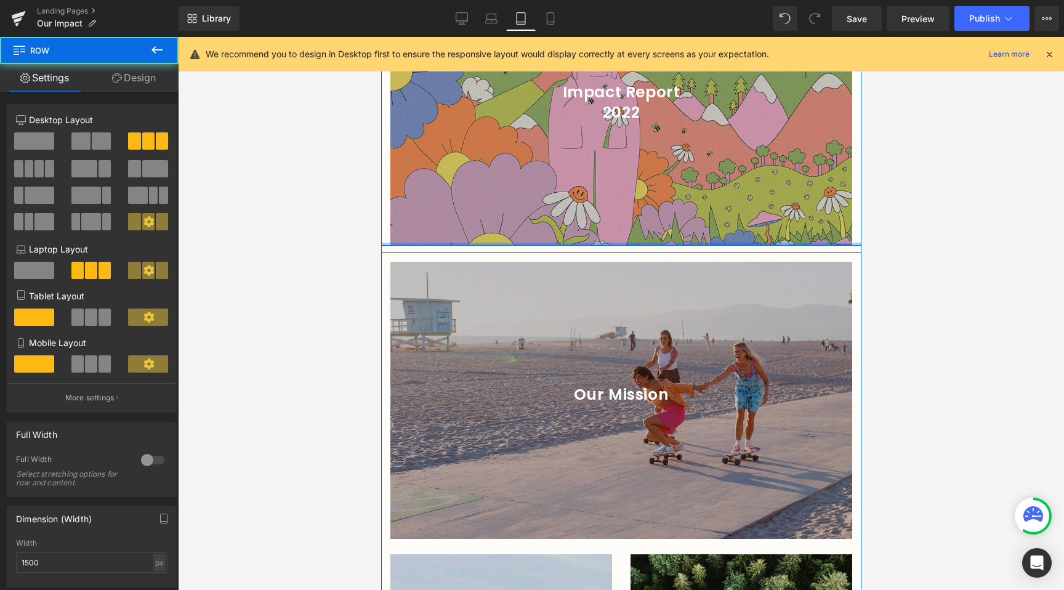
drag, startPoint x: 514, startPoint y: 247, endPoint x: 512, endPoint y: 240, distance: 7.0
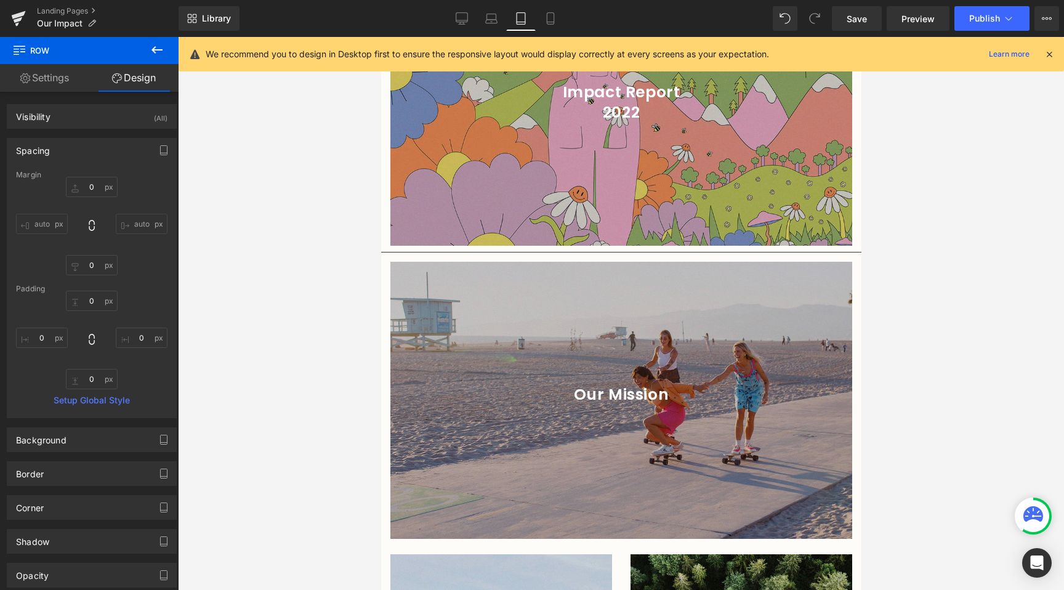
click at [304, 280] on div at bounding box center [621, 313] width 886 height 553
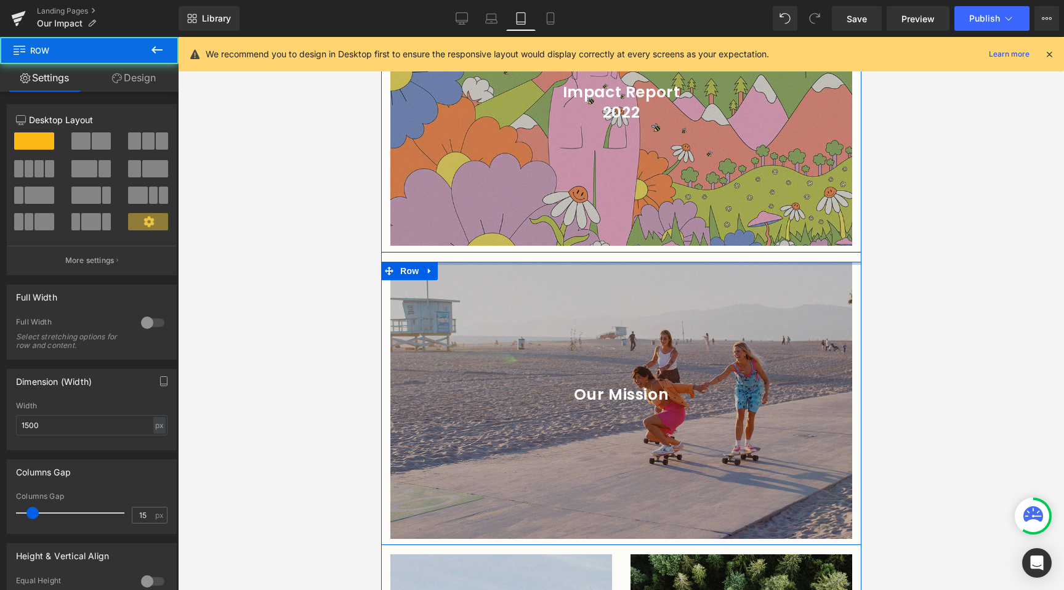
drag, startPoint x: 521, startPoint y: 262, endPoint x: 523, endPoint y: 251, distance: 10.6
click at [523, 252] on div "Impact Report 2024 Heading Hero Banner 200px 200px Impact Report 2023 Heading H…" at bounding box center [621, 192] width 480 height 1620
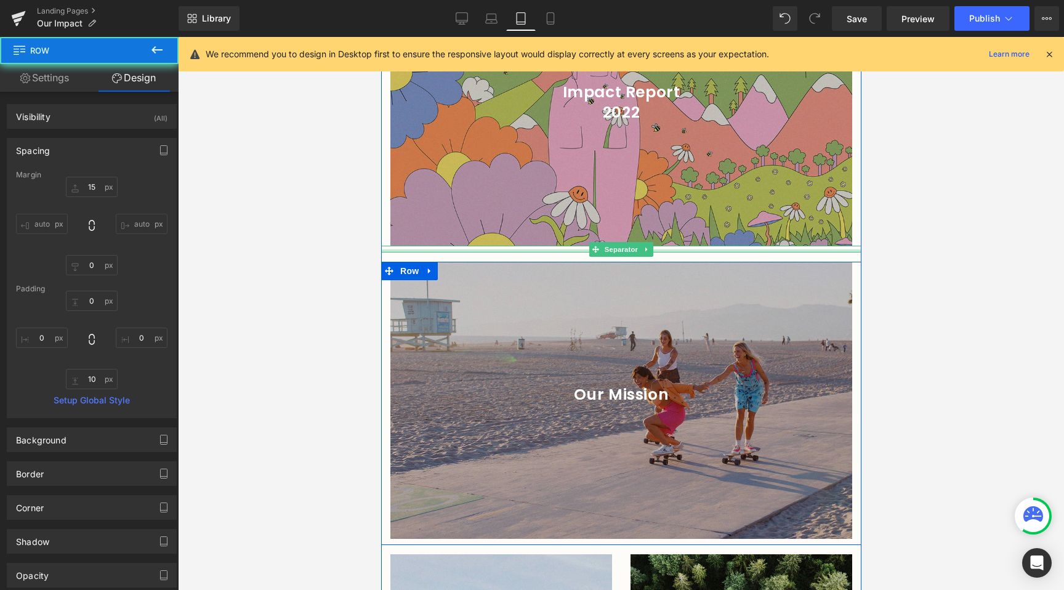
click at [521, 252] on div "Separator" at bounding box center [621, 249] width 480 height 7
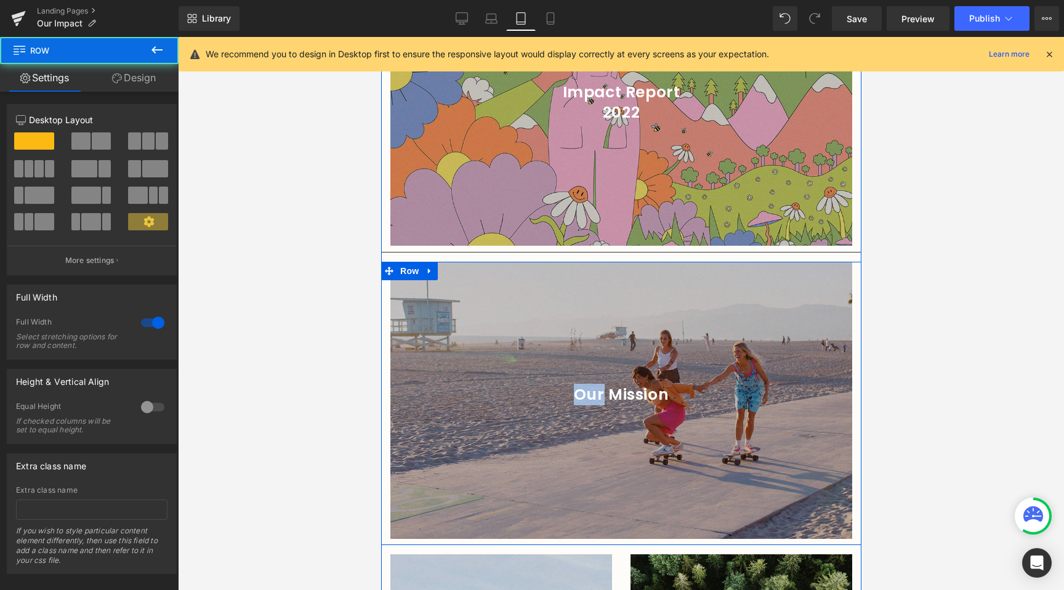
click at [522, 252] on div "Impact Report 2024 Heading Hero Banner 200px 200px Impact Report 2023 Heading H…" at bounding box center [621, 192] width 480 height 1620
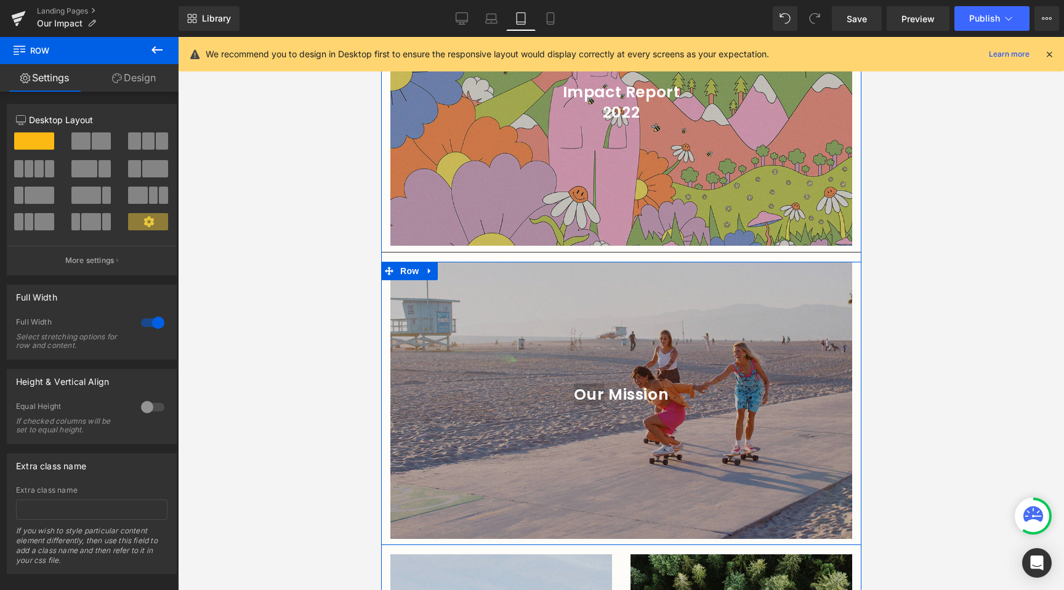
click at [131, 84] on link "Design" at bounding box center [133, 78] width 89 height 28
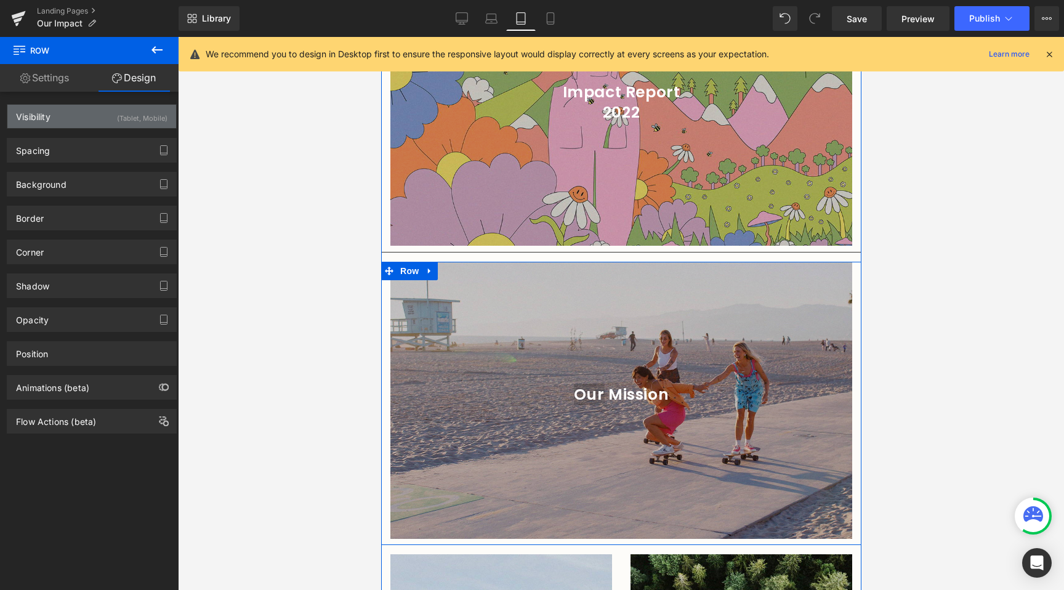
type input "0"
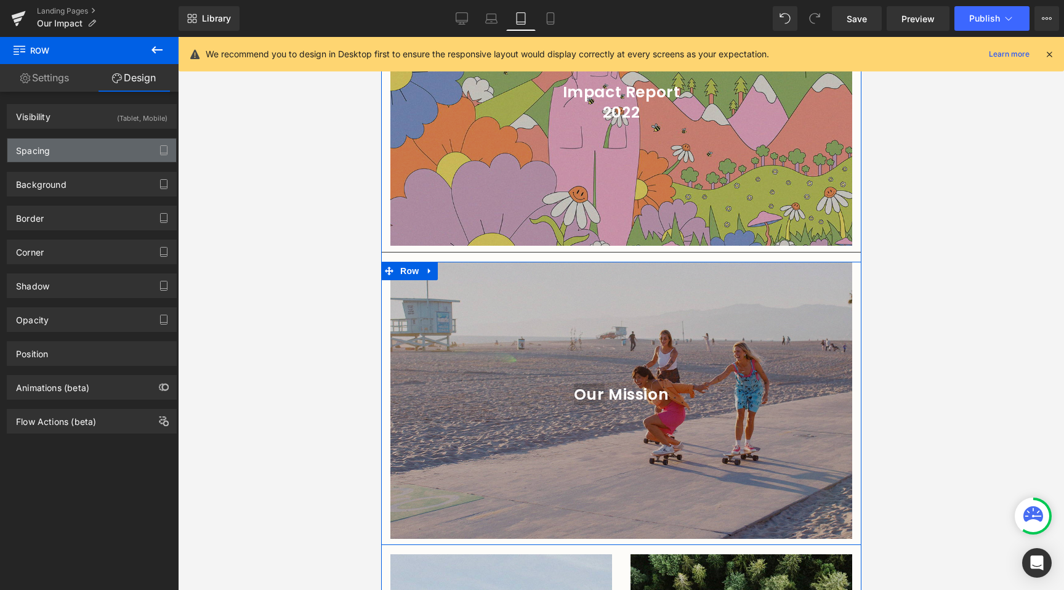
click at [80, 147] on div "Spacing" at bounding box center [91, 150] width 169 height 23
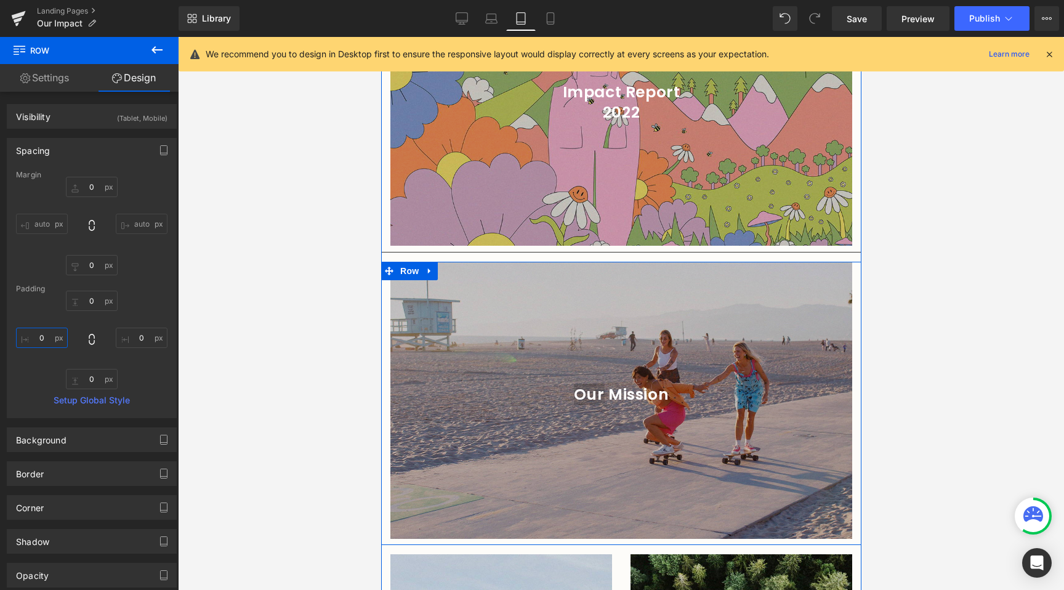
click at [43, 328] on input "0" at bounding box center [42, 338] width 52 height 20
click at [44, 344] on input "0" at bounding box center [42, 338] width 52 height 20
drag, startPoint x: 46, startPoint y: 339, endPoint x: 60, endPoint y: 342, distance: 15.1
click at [46, 339] on input "1" at bounding box center [42, 338] width 52 height 20
type input "0"
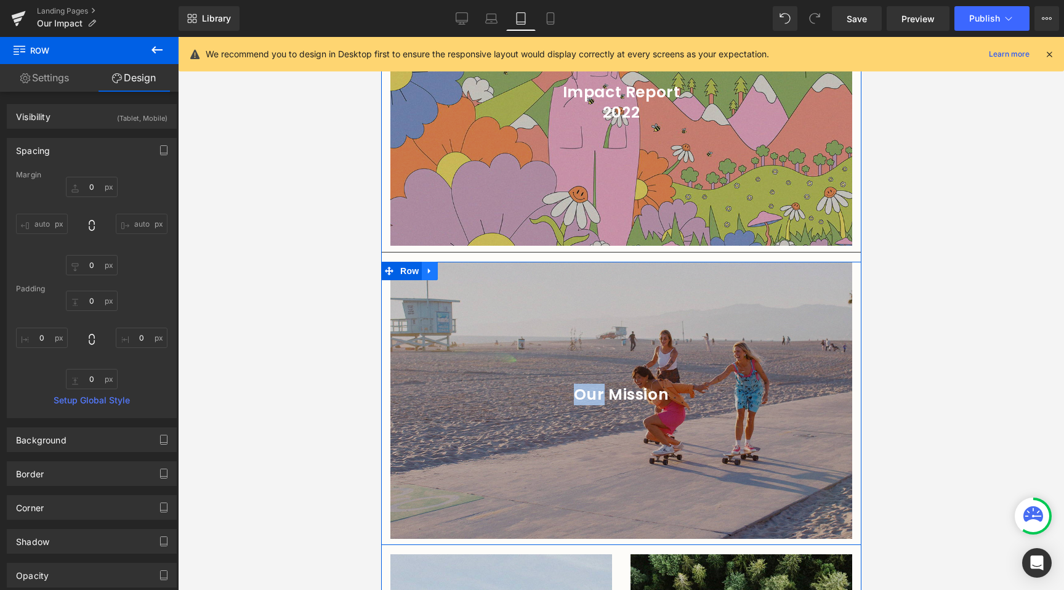
click at [429, 262] on link at bounding box center [429, 271] width 16 height 18
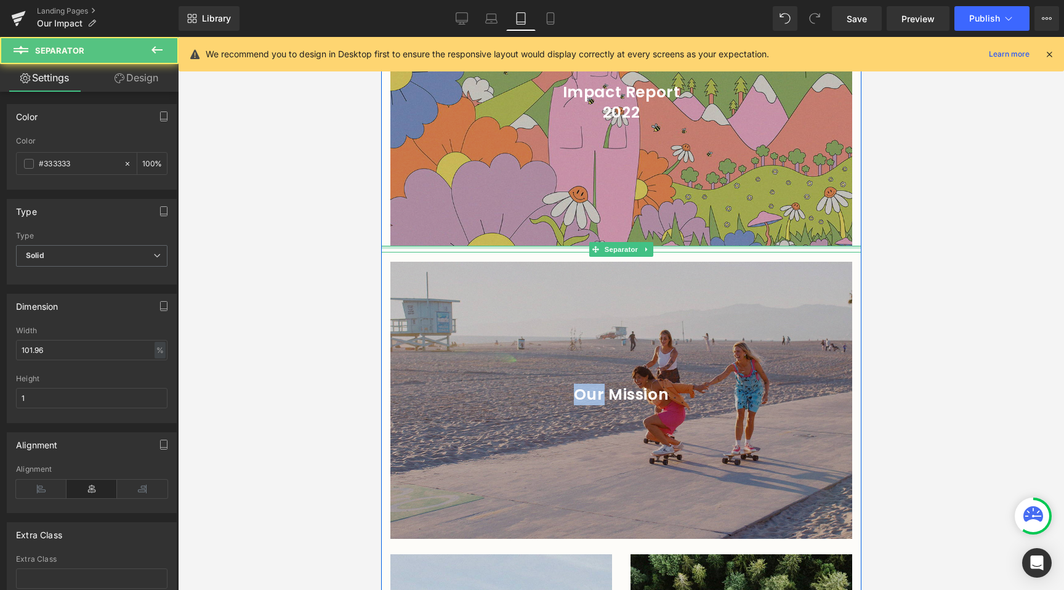
click at [436, 247] on div at bounding box center [621, 247] width 480 height 3
click at [437, 249] on div "Separator" at bounding box center [621, 249] width 480 height 7
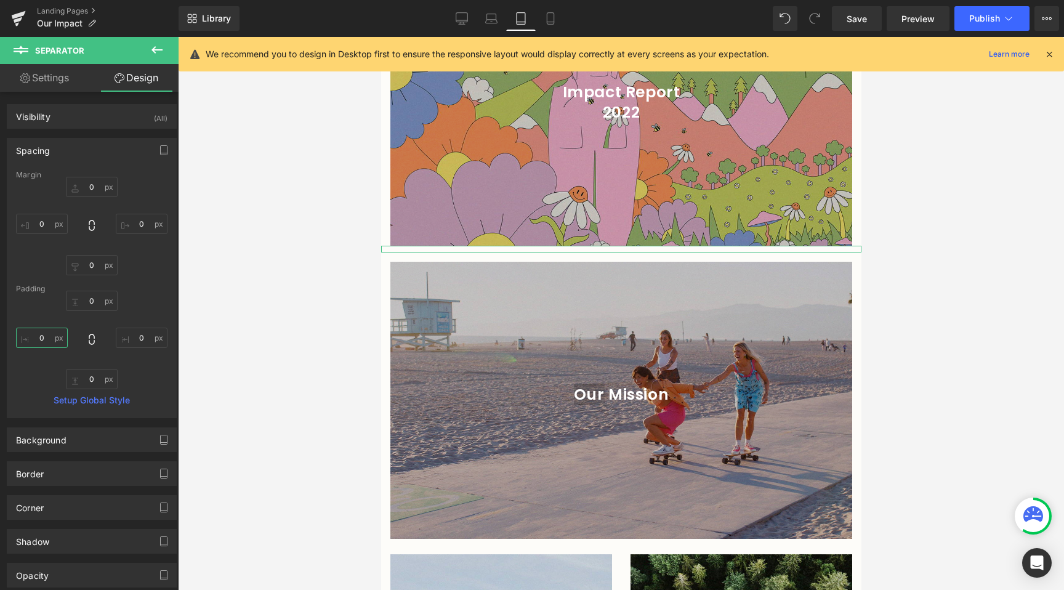
click at [39, 343] on input "0" at bounding box center [42, 338] width 52 height 20
type input "42"
click at [56, 223] on input "0" at bounding box center [42, 224] width 52 height 20
type input "15"
click at [139, 220] on input "0" at bounding box center [142, 224] width 52 height 20
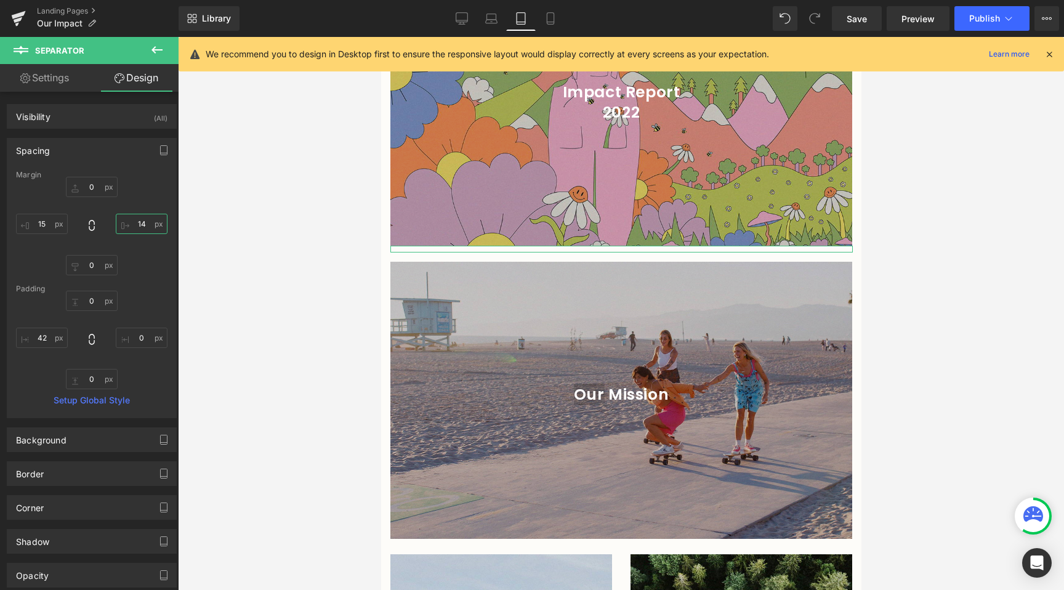
type input "15"
drag, startPoint x: 56, startPoint y: 338, endPoint x: 30, endPoint y: 339, distance: 25.9
click at [30, 339] on input "42" at bounding box center [42, 338] width 52 height 20
click at [37, 337] on input "42" at bounding box center [42, 338] width 52 height 20
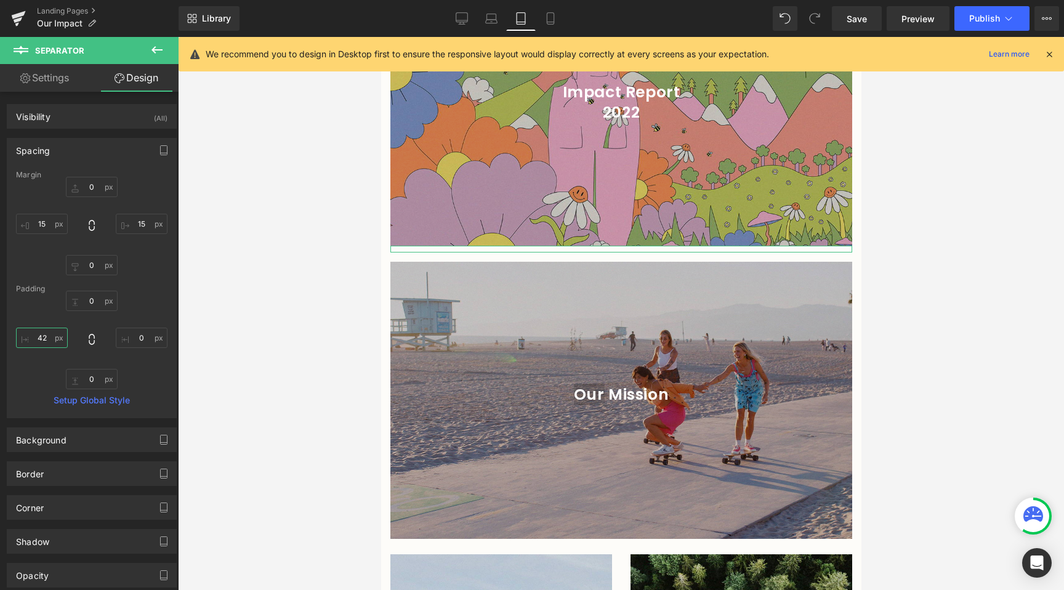
click at [37, 337] on input "42" at bounding box center [42, 338] width 52 height 20
type input "0"
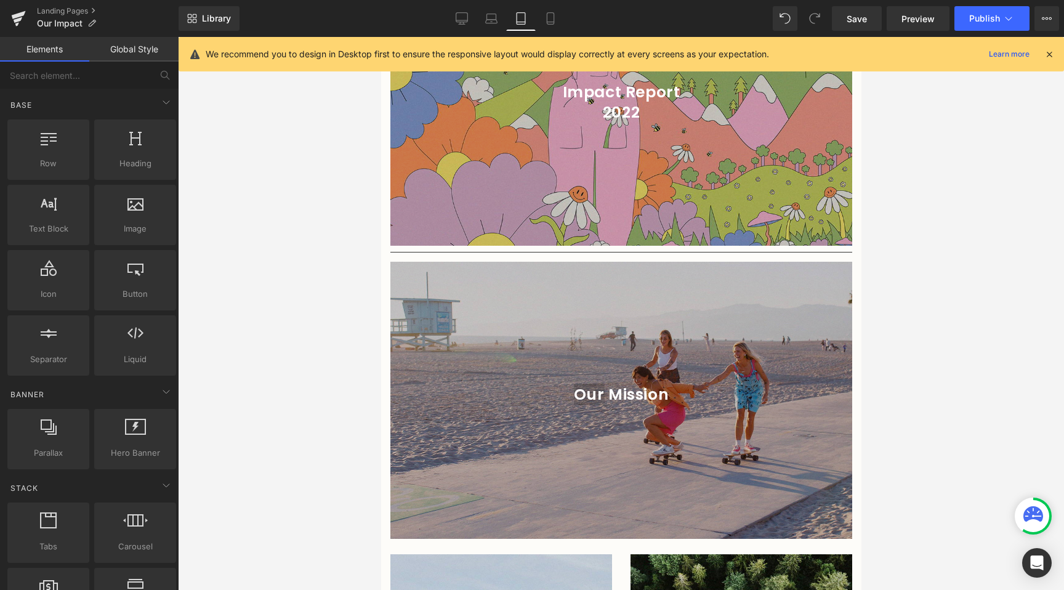
click at [318, 350] on div at bounding box center [621, 313] width 886 height 553
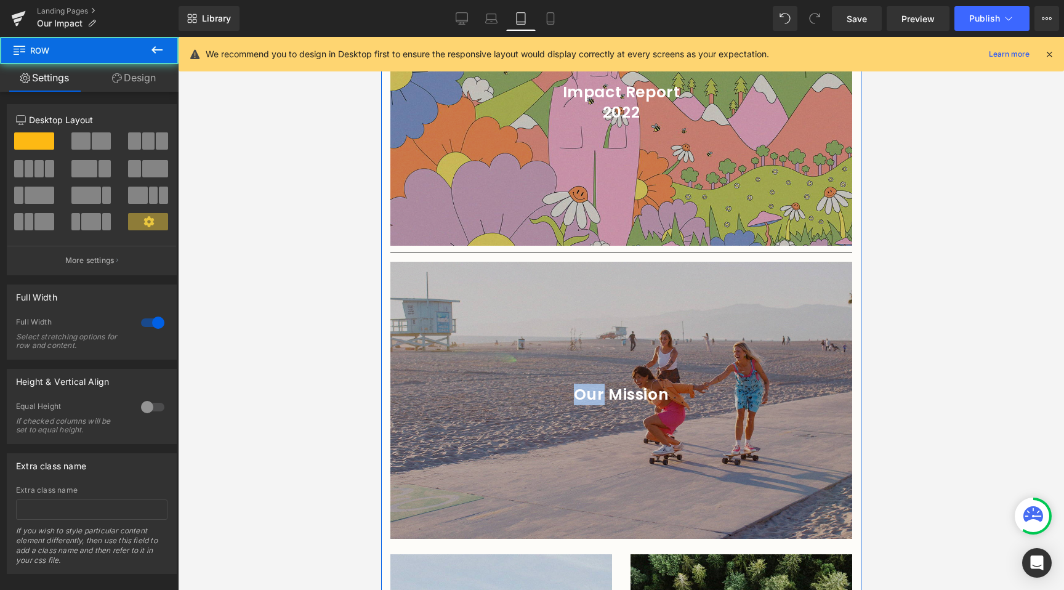
click at [524, 253] on div "Impact Report 2024 Heading Hero Banner 200px 200px Impact Report 2023 Heading H…" at bounding box center [621, 192] width 480 height 1620
click at [549, 249] on div at bounding box center [621, 249] width 462 height 7
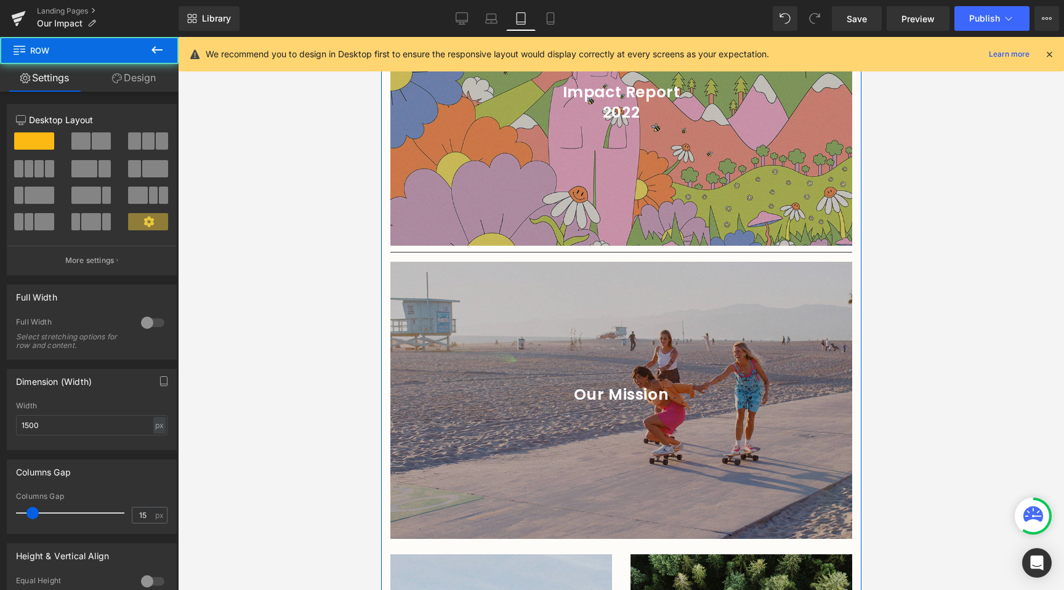
drag, startPoint x: 567, startPoint y: 264, endPoint x: 567, endPoint y: 256, distance: 8.0
click at [567, 257] on div "Impact Report 2024 Heading Hero Banner 200px 200px Impact Report 2023 Heading H…" at bounding box center [621, 192] width 480 height 1620
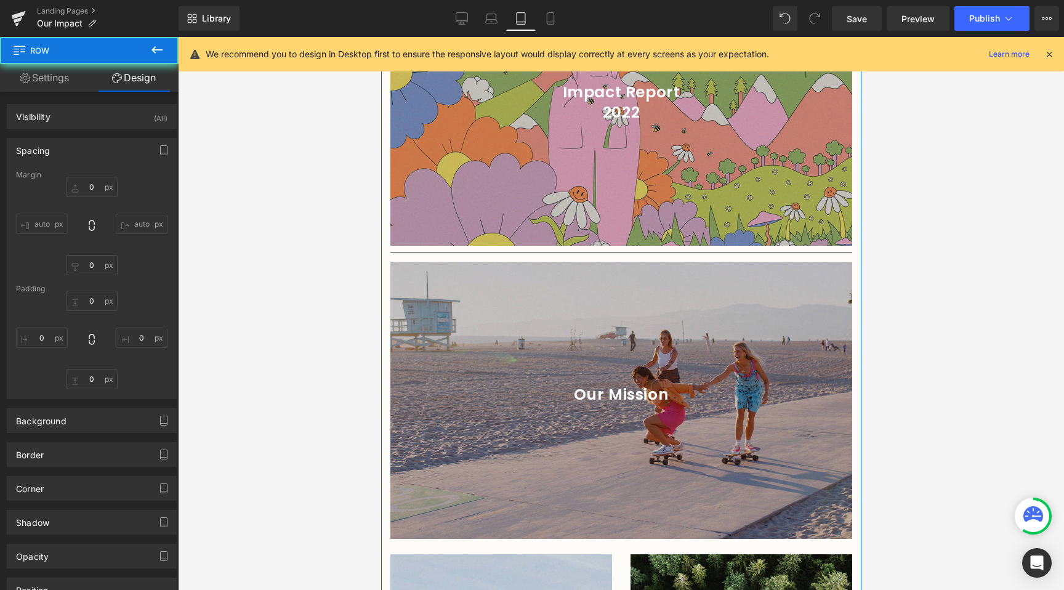
type input "15"
type input "0"
type input "10"
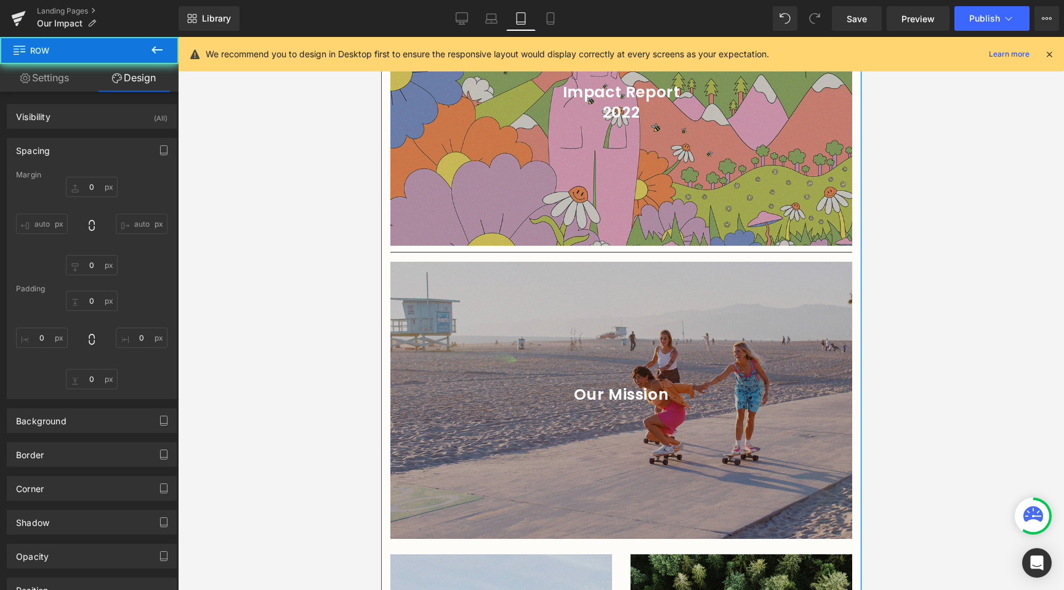
type input "0"
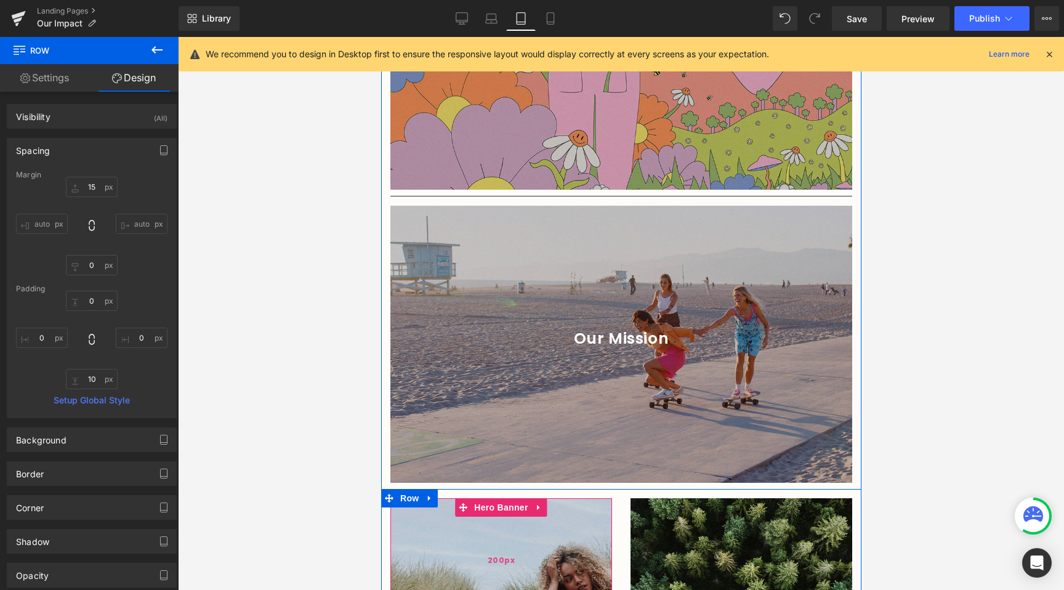
scroll to position [851, 0]
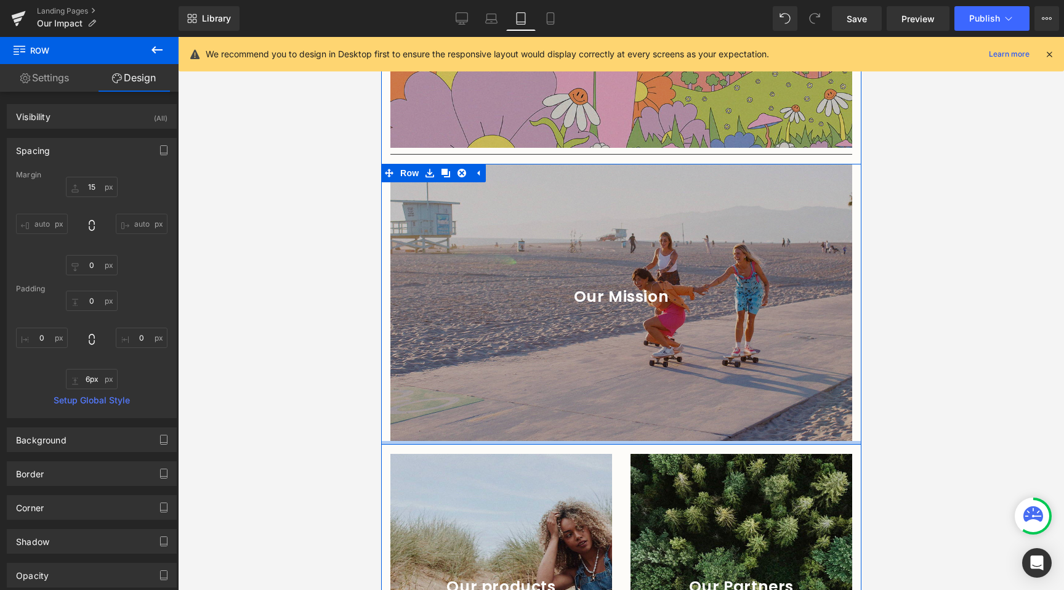
type input "5px"
click at [574, 441] on div at bounding box center [621, 443] width 480 height 4
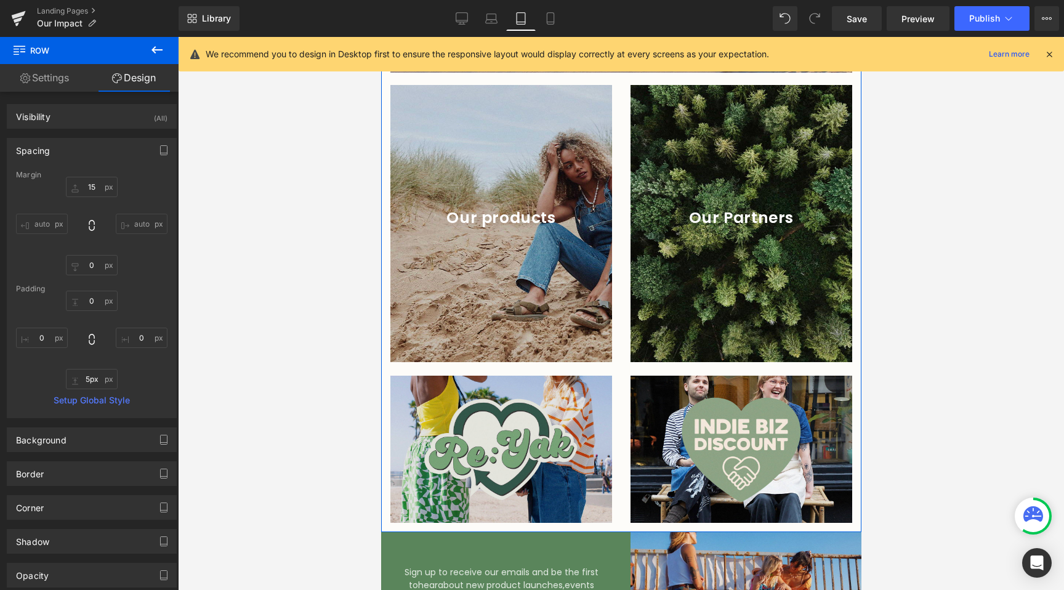
scroll to position [1382, 0]
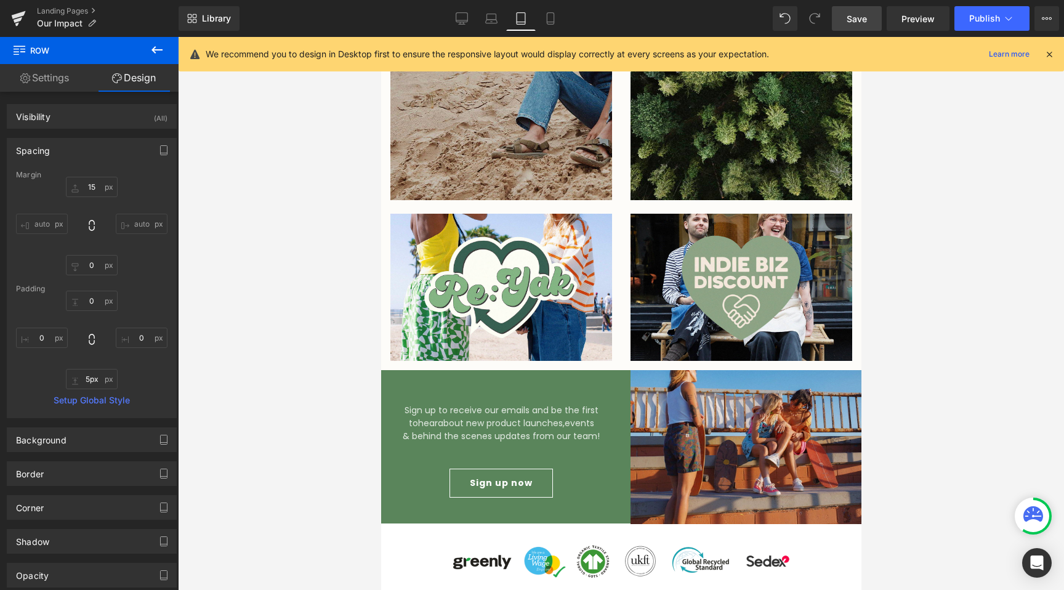
click at [851, 30] on link "Save" at bounding box center [857, 18] width 50 height 25
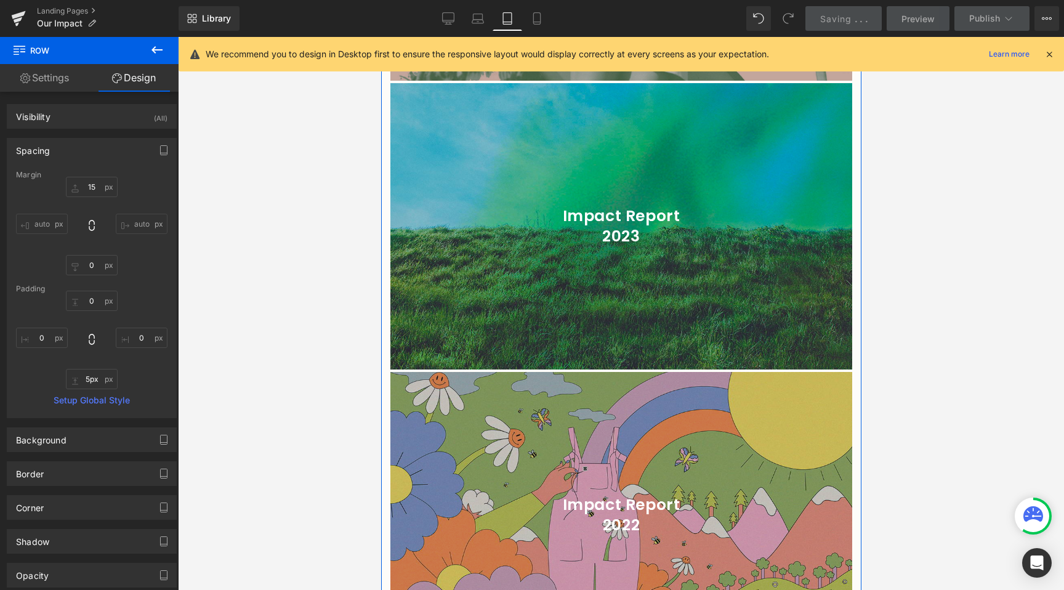
scroll to position [0, 0]
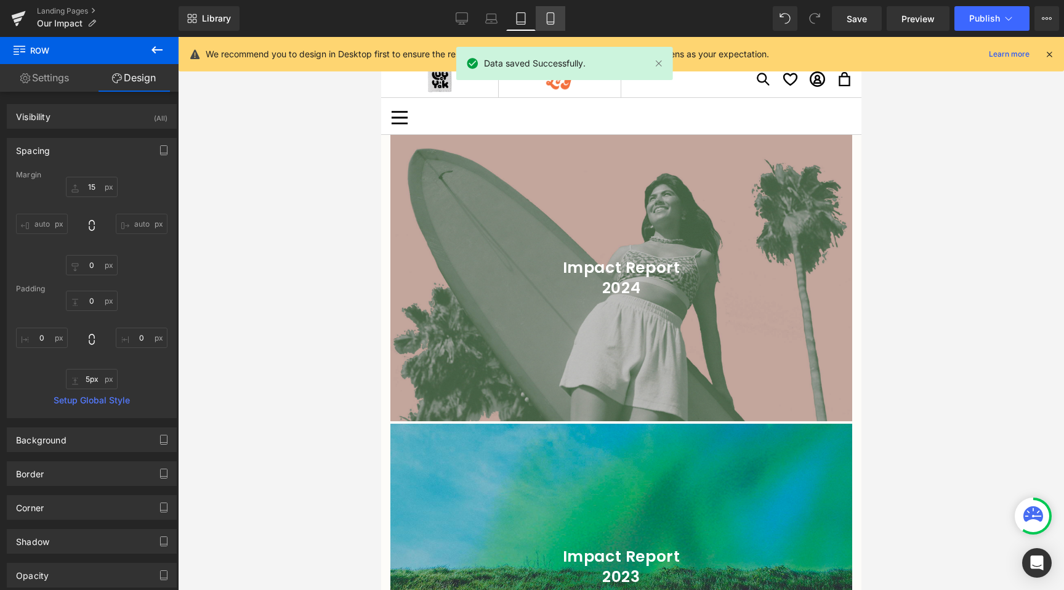
click at [541, 16] on link "Mobile" at bounding box center [551, 18] width 30 height 25
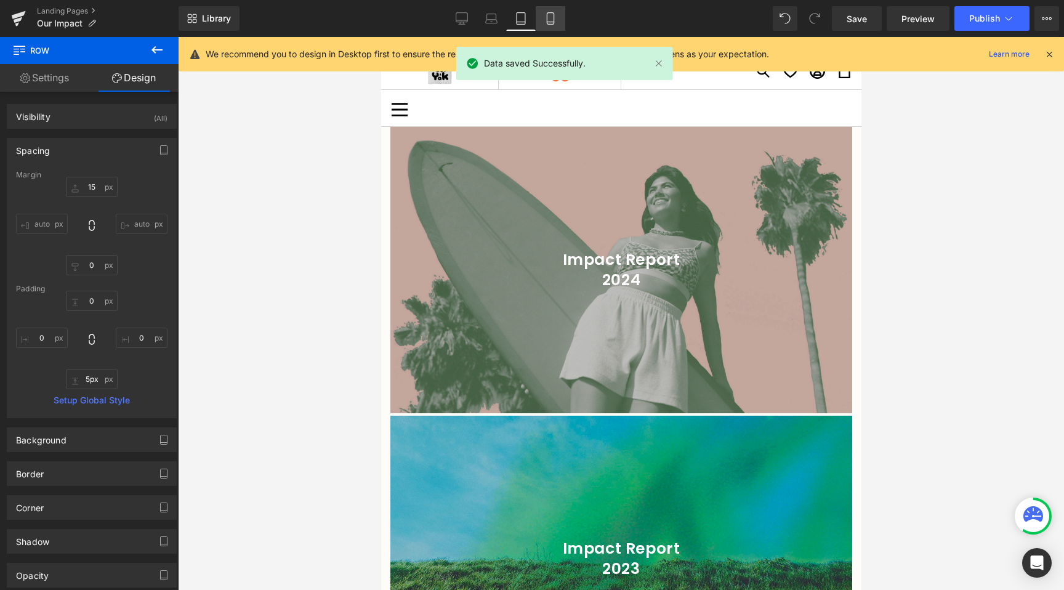
type input "0"
type input "5"
type input "0"
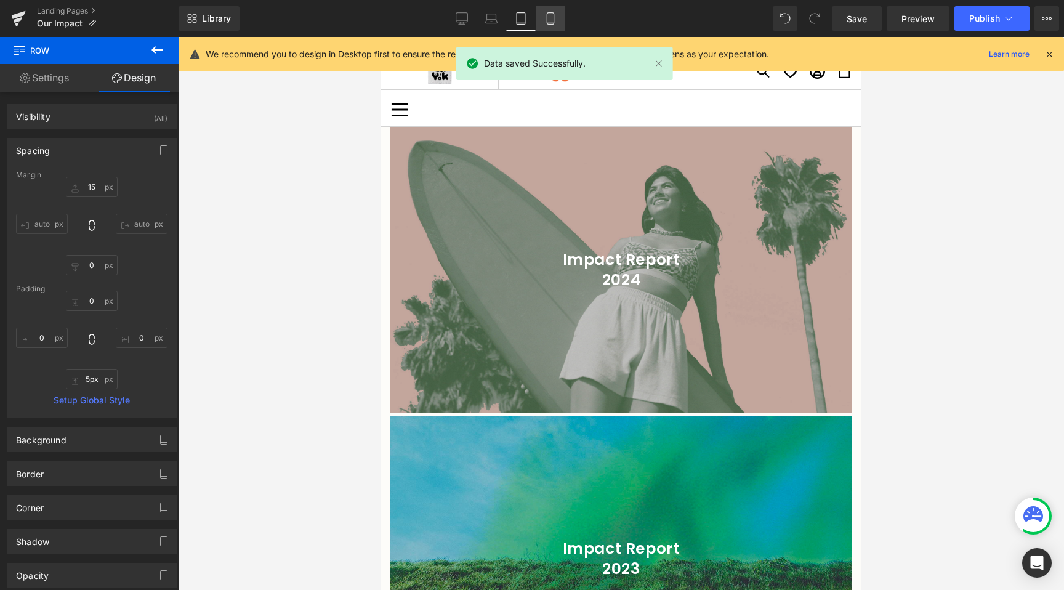
type input "0"
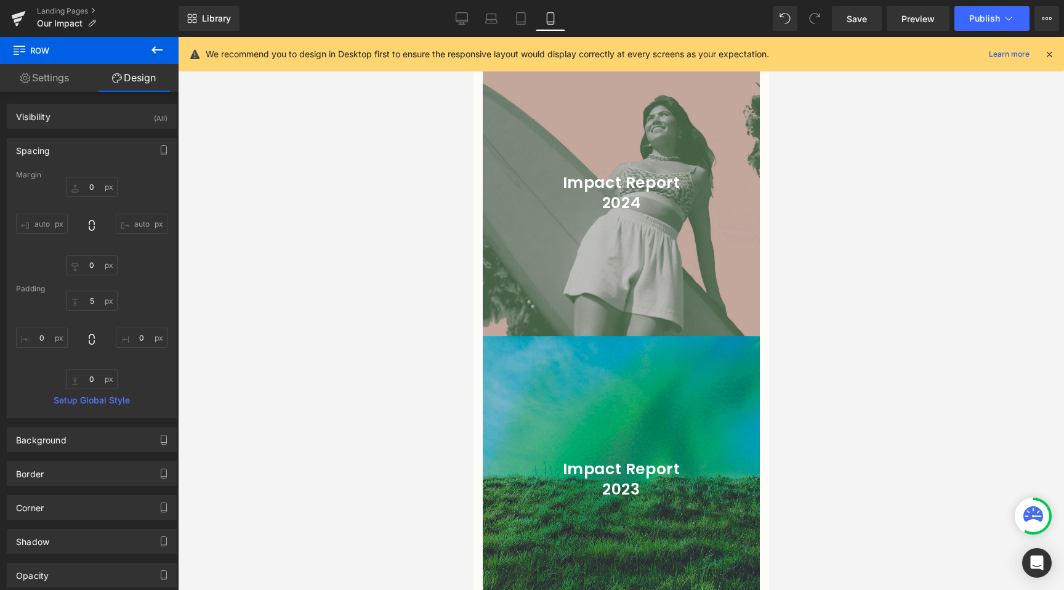
scroll to position [103, 0]
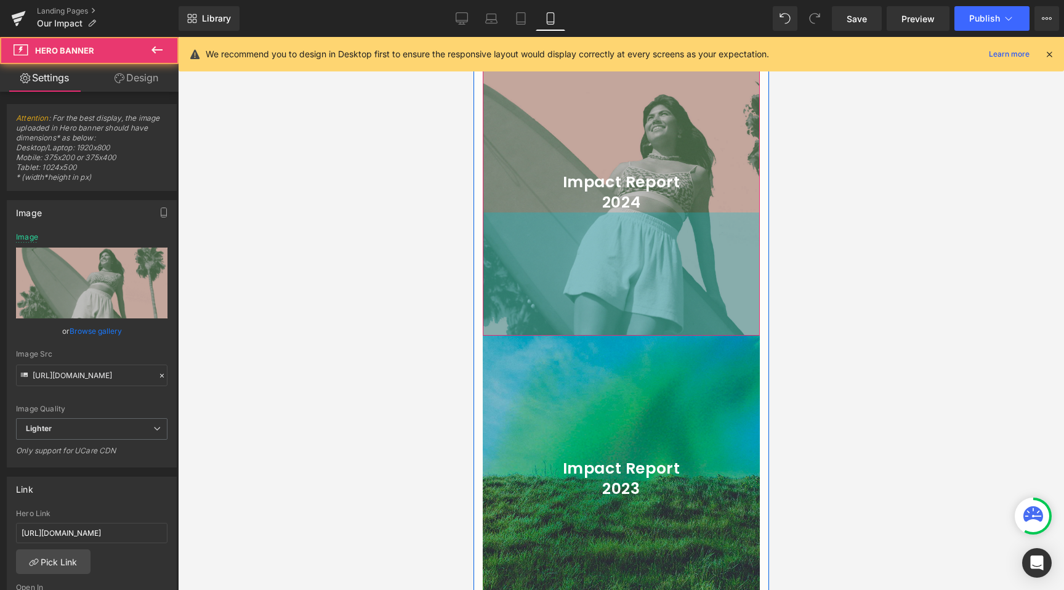
click at [638, 322] on div "Impact Report 2024 Heading Hero Banner 200px 200px" at bounding box center [620, 192] width 277 height 286
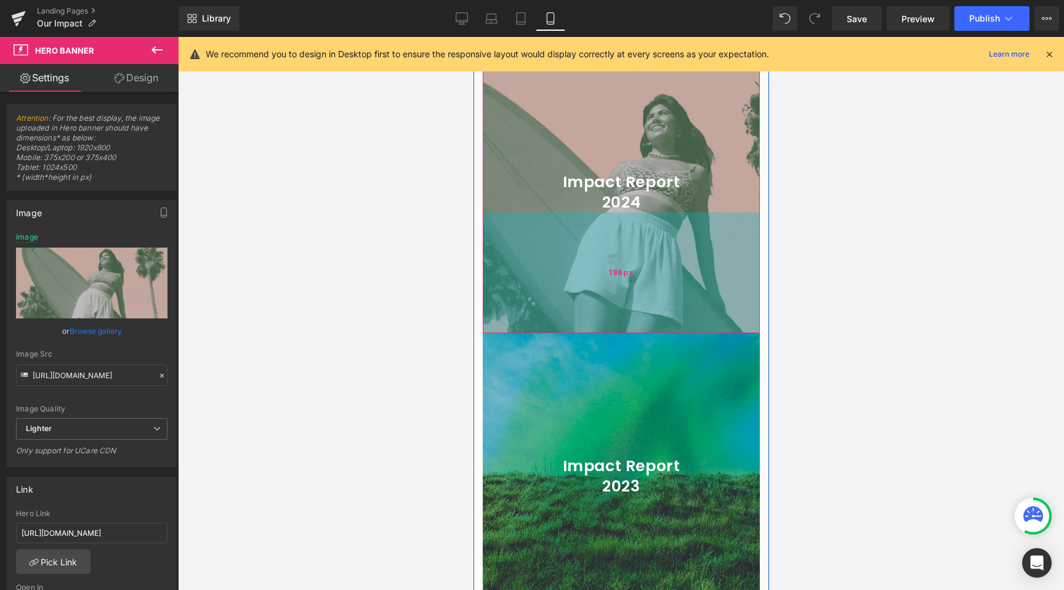
click at [642, 330] on div "196px" at bounding box center [620, 273] width 277 height 121
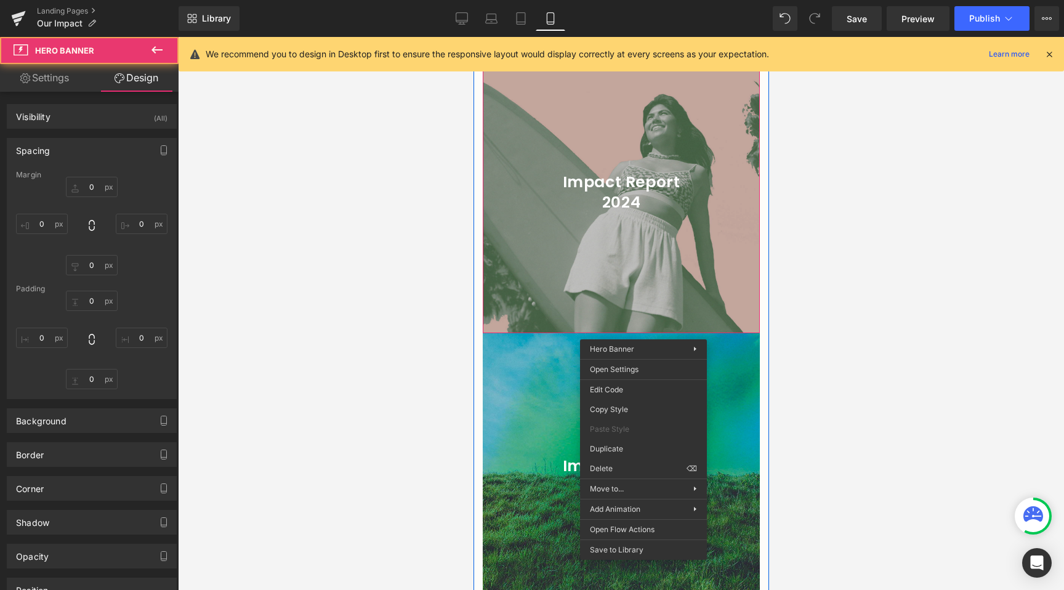
type input "0"
type input "200"
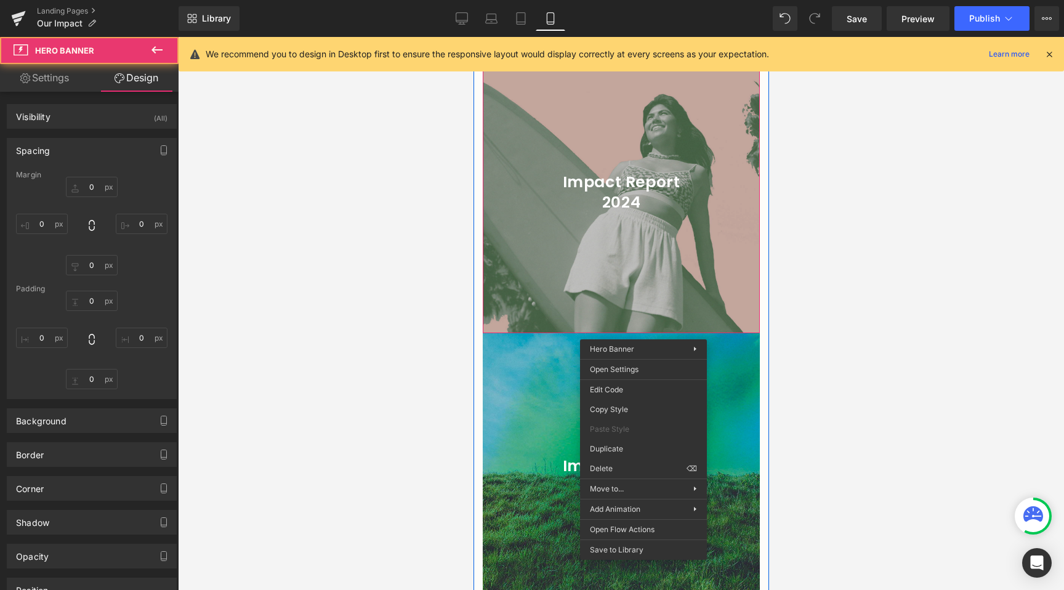
type input "0"
type input "196"
type input "0"
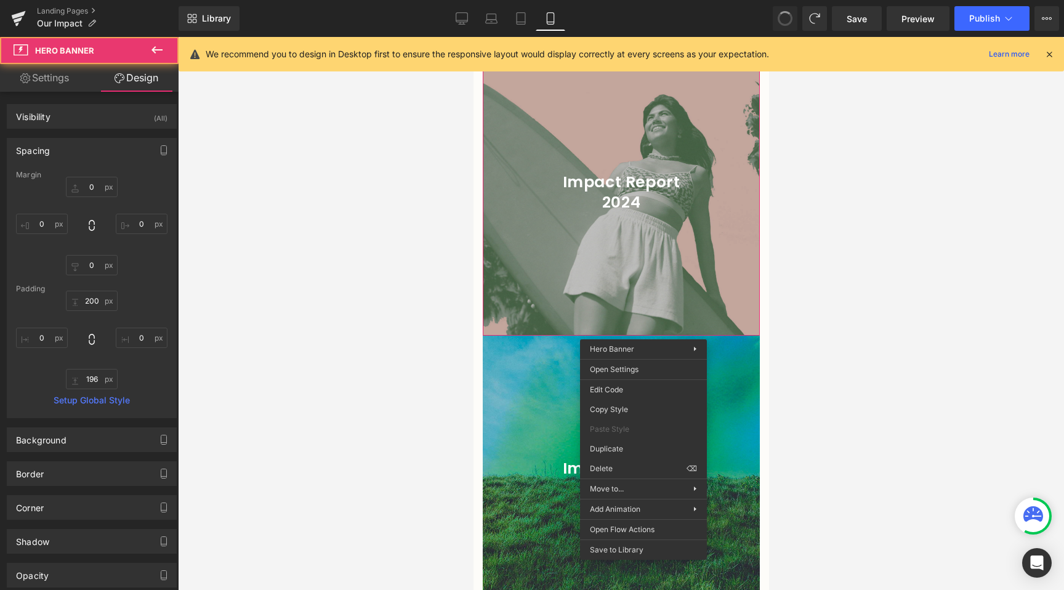
type input "0"
type input "200"
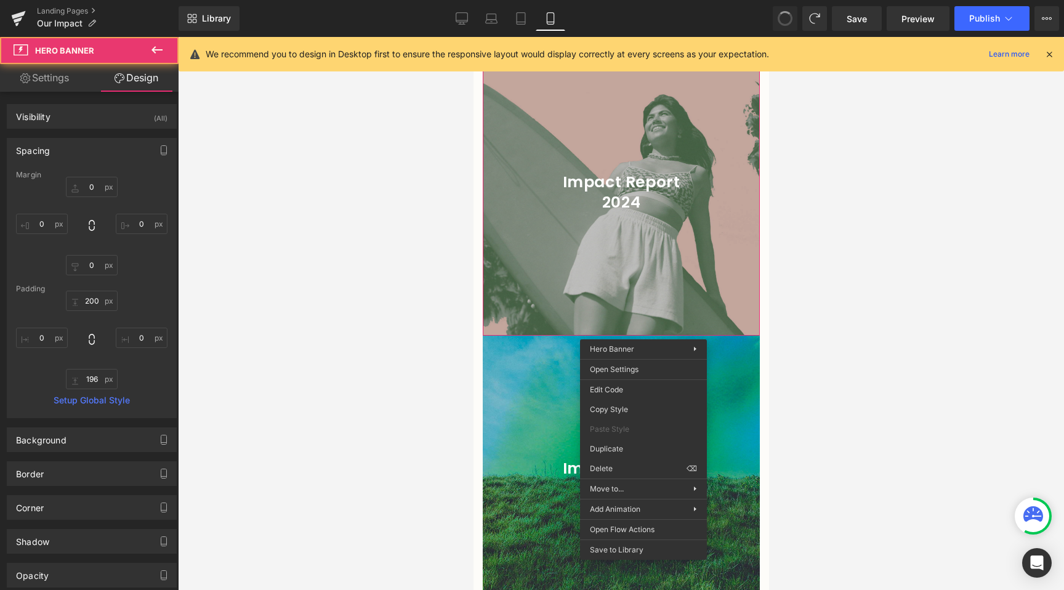
type input "0"
type input "200"
type input "0"
click at [380, 269] on div at bounding box center [621, 313] width 886 height 553
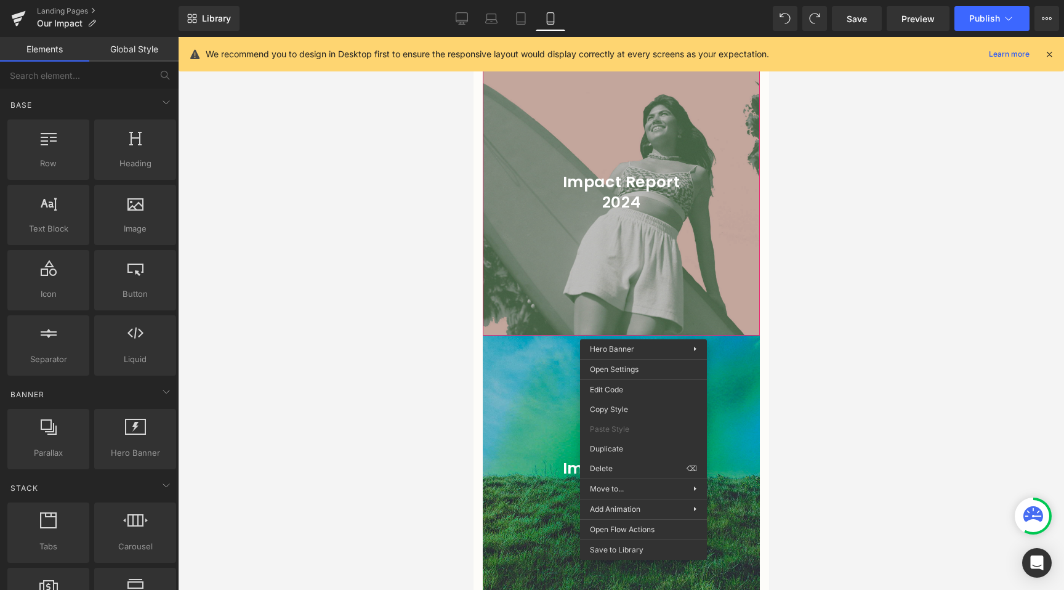
click at [383, 354] on div at bounding box center [621, 313] width 886 height 553
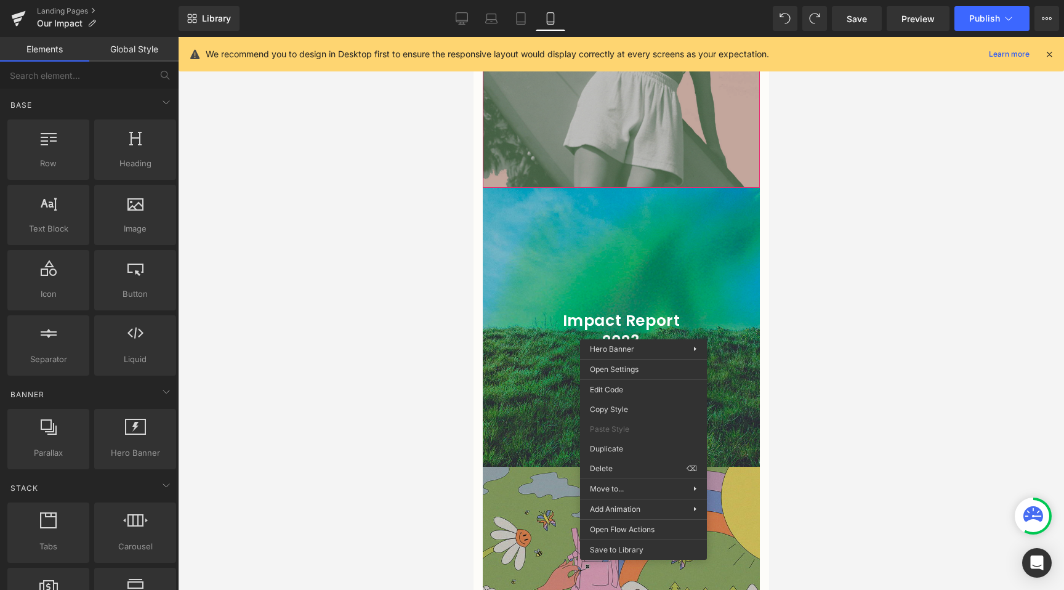
scroll to position [419, 0]
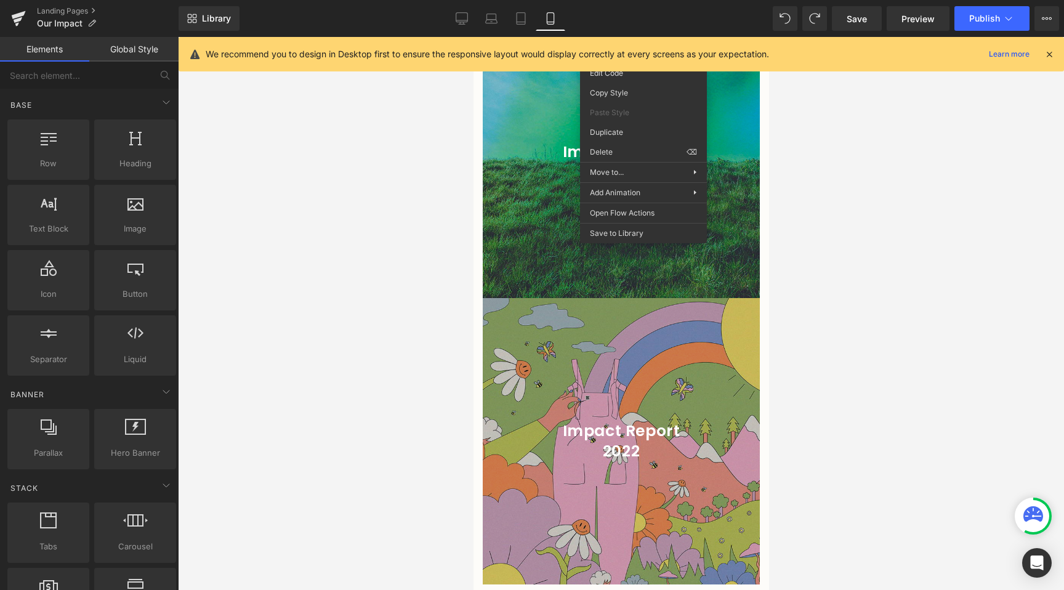
drag, startPoint x: 894, startPoint y: 369, endPoint x: 872, endPoint y: 371, distance: 22.3
click at [894, 369] on div at bounding box center [621, 313] width 886 height 553
click at [622, 423] on div "Impact Report 2022 Heading" at bounding box center [620, 441] width 277 height 40
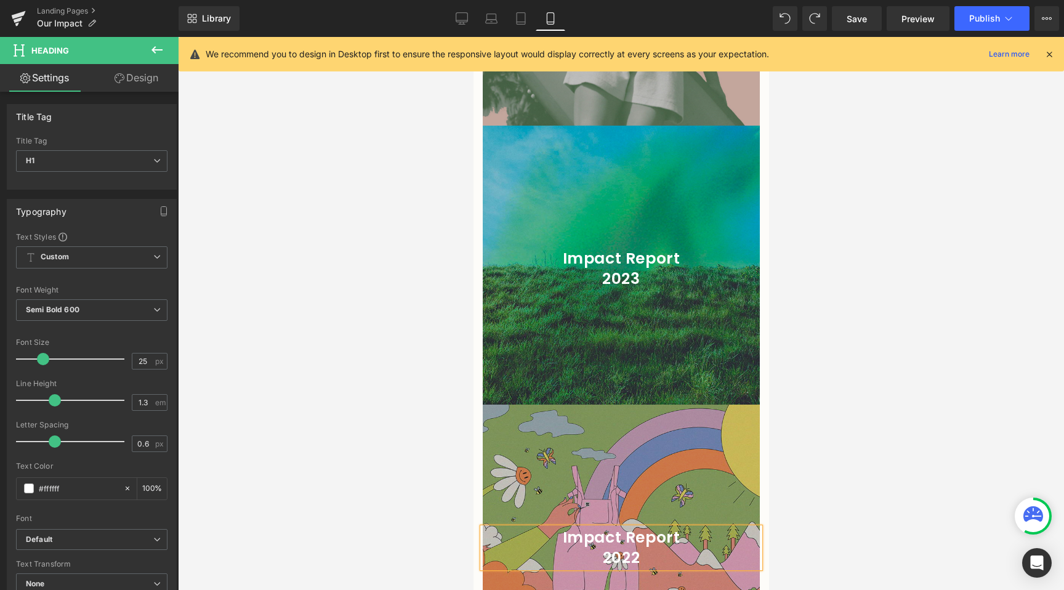
scroll to position [0, 0]
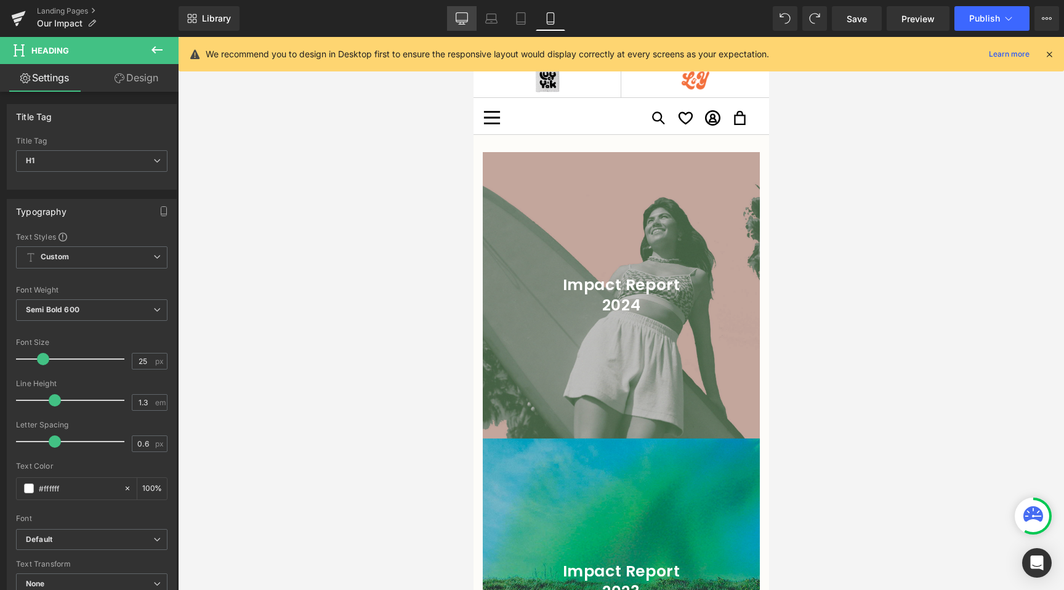
click at [461, 20] on icon at bounding box center [462, 20] width 12 height 0
type input "100"
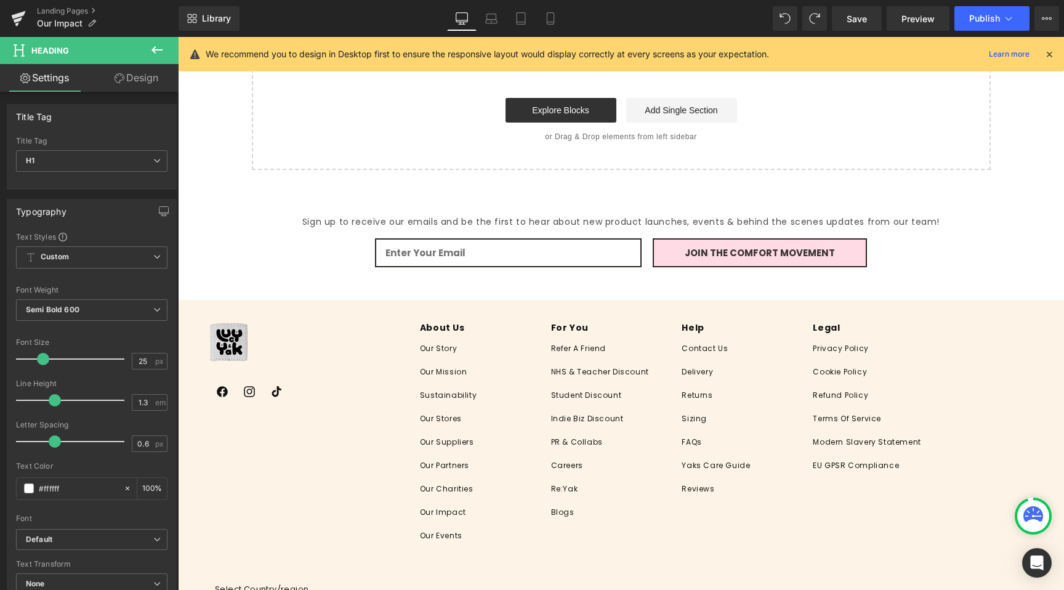
scroll to position [1720, 0]
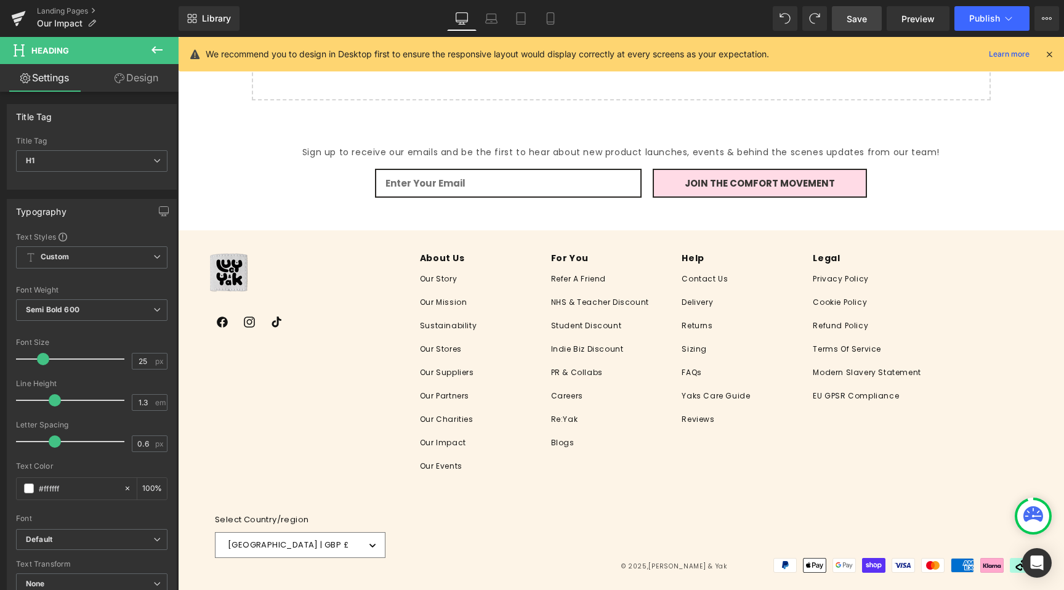
click at [857, 13] on span "Save" at bounding box center [857, 18] width 20 height 13
click at [995, 22] on span "Publish" at bounding box center [985, 19] width 31 height 10
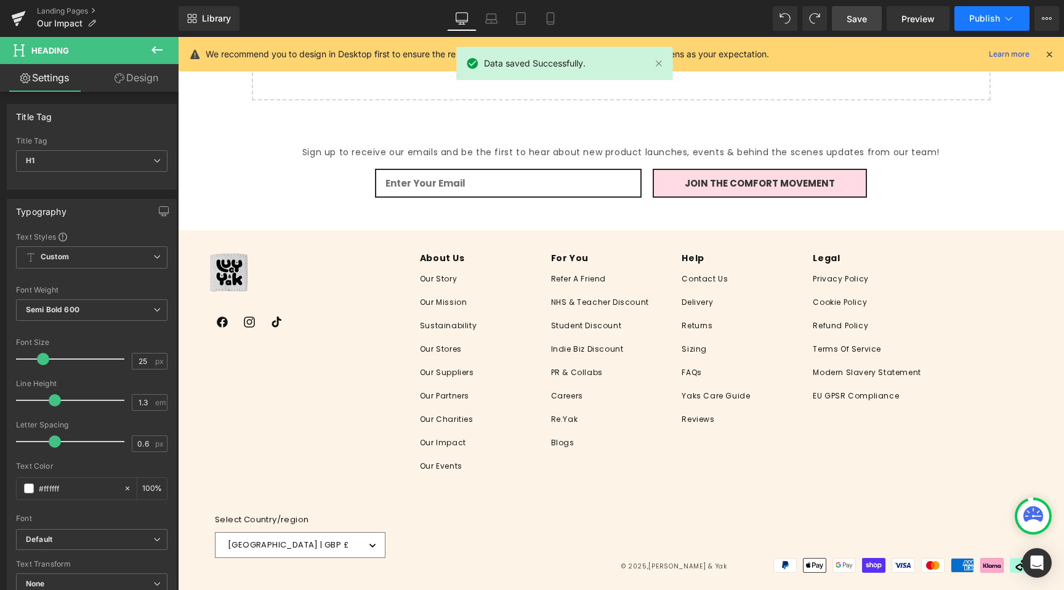
click at [995, 22] on span "Publish" at bounding box center [985, 19] width 31 height 10
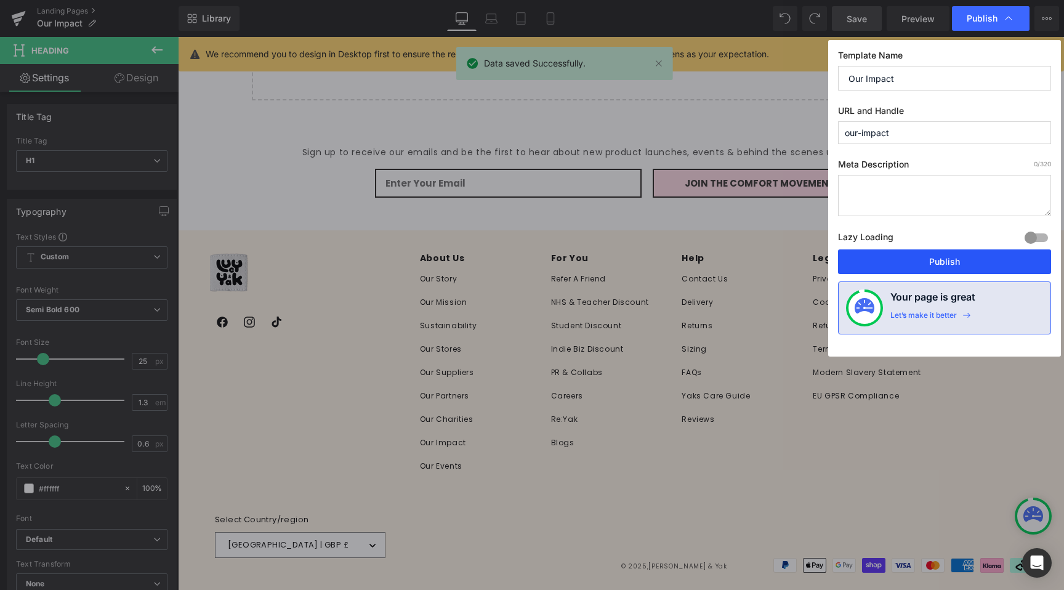
click at [909, 264] on button "Publish" at bounding box center [944, 261] width 213 height 25
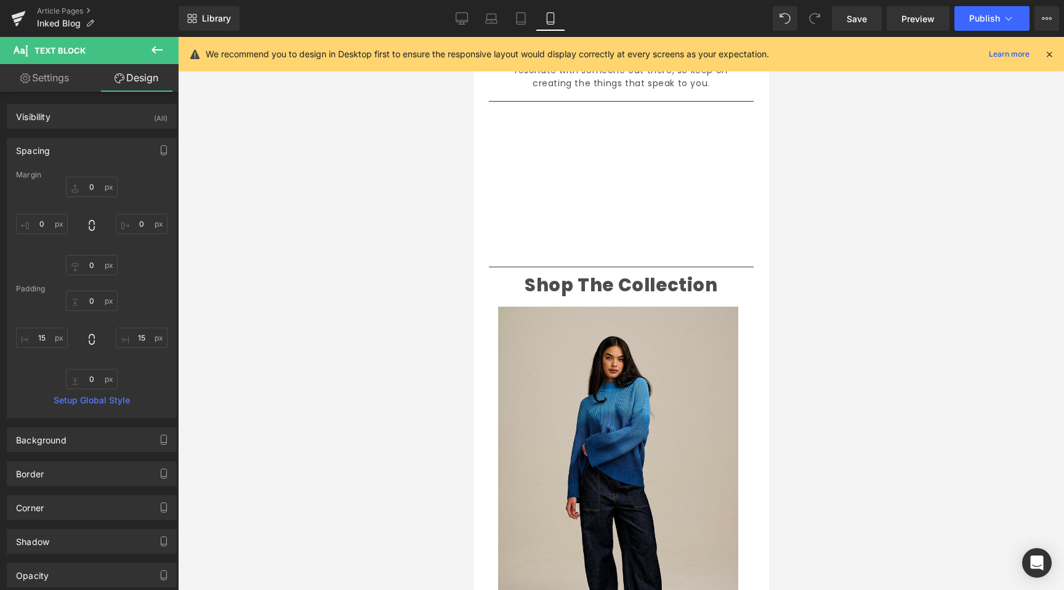
scroll to position [1456, 0]
